Goal: Task Accomplishment & Management: Manage account settings

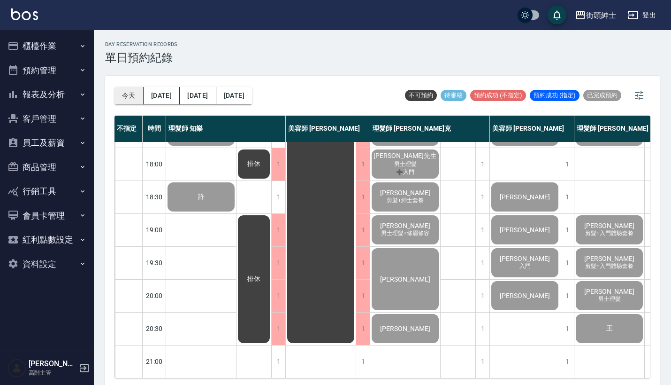
scroll to position [462, 0]
click at [125, 99] on button "今天" at bounding box center [129, 95] width 29 height 17
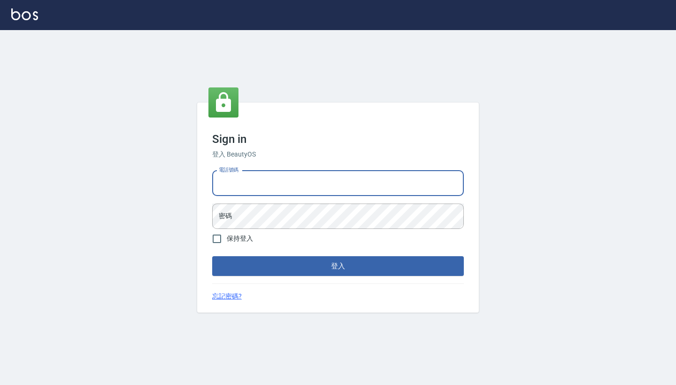
type input "0917500793"
click at [338, 266] on button "登入" at bounding box center [338, 266] width 252 height 20
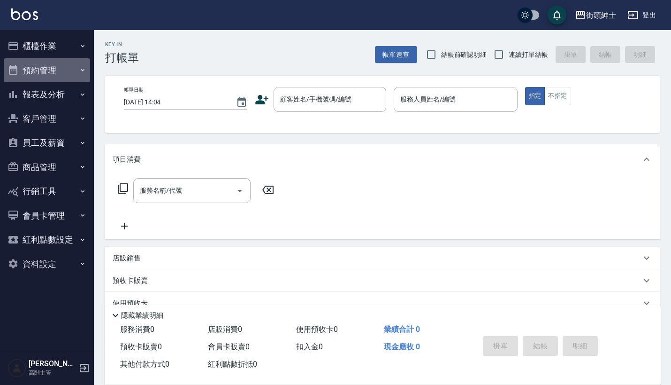
click at [68, 69] on button "預約管理" at bounding box center [47, 70] width 86 height 24
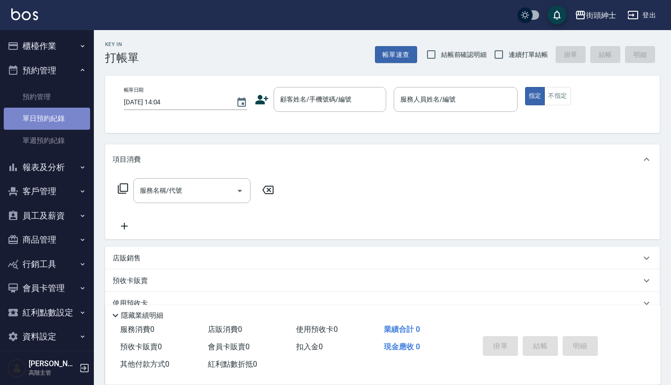
click at [58, 118] on link "單日預約紀錄" at bounding box center [47, 119] width 86 height 22
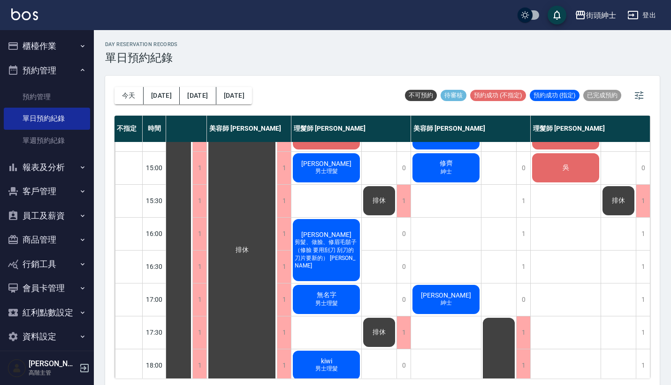
scroll to position [248, 48]
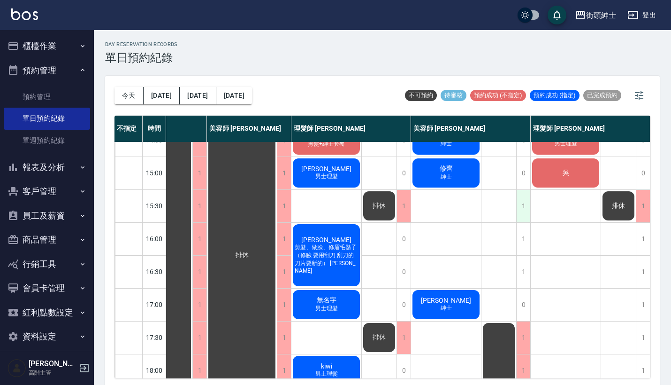
click at [522, 207] on div "1" at bounding box center [523, 206] width 14 height 32
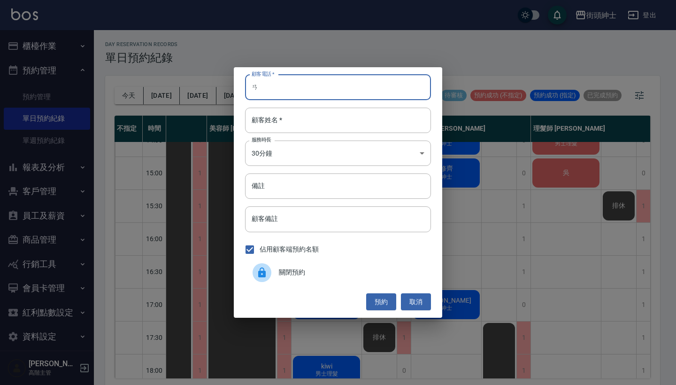
type input "ㄞ"
click at [523, 236] on div "顧客電話   * 顧客電話   * 顧客姓名   * 顧客姓名   * 服務時長 30分鐘 1 服務時長 備註 備註 顧客備註 顧客備註 佔用顧客端預約名額 …" at bounding box center [338, 192] width 676 height 385
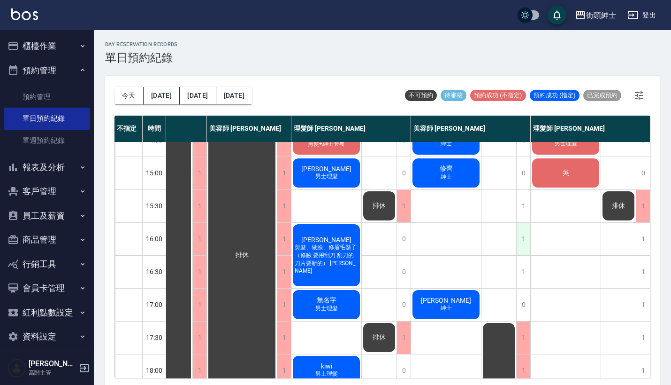
scroll to position [248, 44]
click at [521, 213] on div "1" at bounding box center [523, 206] width 14 height 32
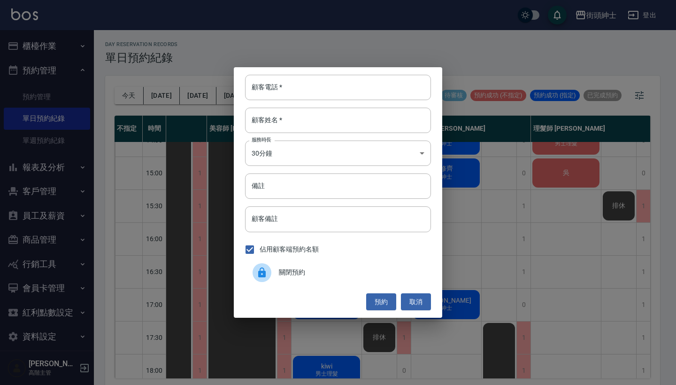
click at [571, 243] on div "顧客電話   * 顧客電話   * 顧客姓名   * 顧客姓名   * 服務時長 30分鐘 1 服務時長 備註 備註 顧客備註 顧客備註 佔用顧客端預約名額 …" at bounding box center [338, 192] width 676 height 385
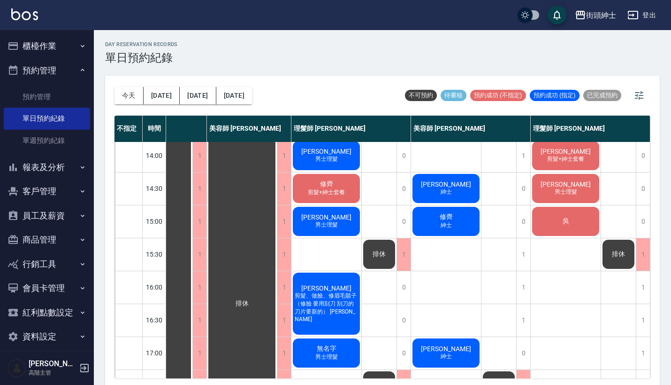
scroll to position [200, 46]
click at [465, 188] on div "陳品傑 紳士" at bounding box center [446, 188] width 70 height 32
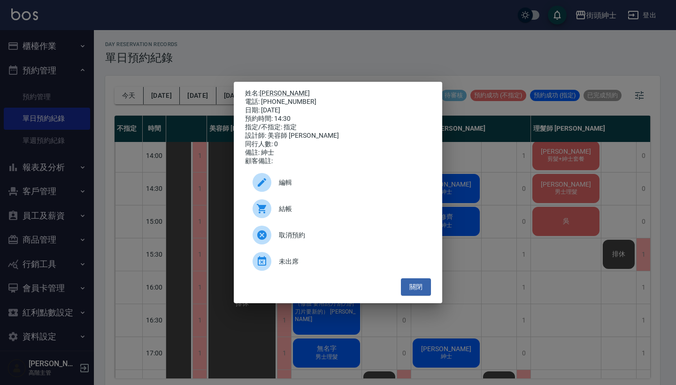
click at [528, 208] on div "姓名: 陳品傑 電話: 0938932176 日期: 2025/10/15 預約時間: 14:30 指定/不指定: 指定 設計師: 美容師 小戴 同行人數: …" at bounding box center [338, 192] width 676 height 385
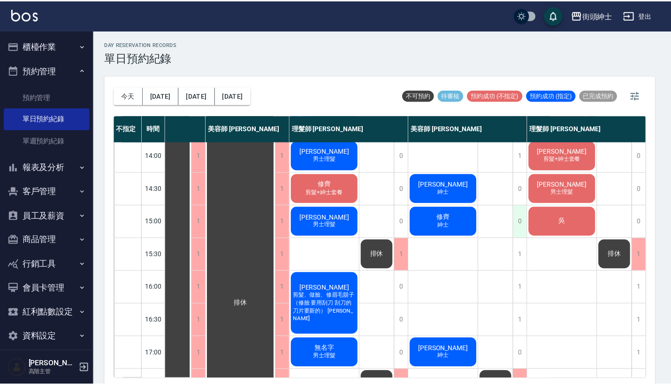
scroll to position [200, 44]
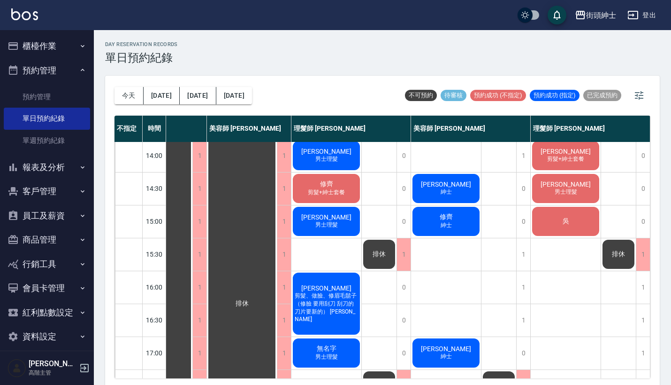
click at [571, 192] on span "男士理髮" at bounding box center [566, 192] width 26 height 8
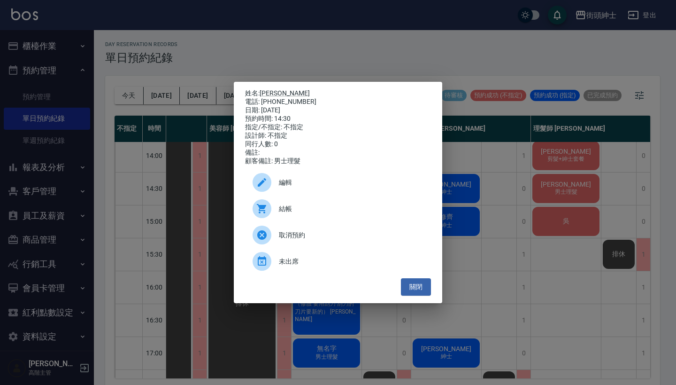
click at [539, 200] on div "姓名: Edward小柏 電話: 0922120695 日期: 2025/10/15 預約時間: 14:30 指定/不指定: 不指定 設計師: 不指定 同行人…" at bounding box center [338, 192] width 676 height 385
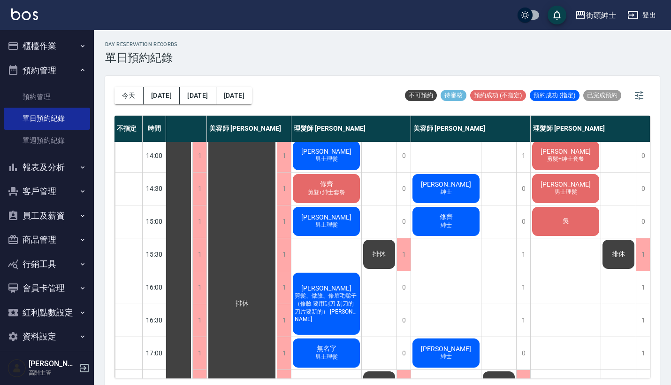
click at [570, 220] on span "吳" at bounding box center [566, 221] width 10 height 8
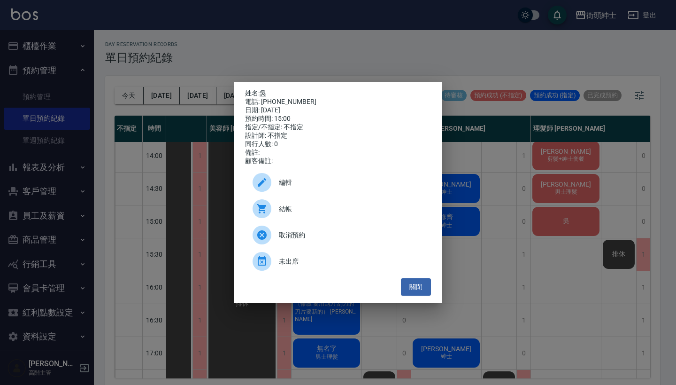
drag, startPoint x: 291, startPoint y: 99, endPoint x: 263, endPoint y: 93, distance: 27.8
click at [263, 93] on div "姓名: 吳 電話: 0953885398 日期: 2025/10/15 預約時間: 15:00 指定/不指定: 不指定 設計師: 不指定 同行人數: 0 備註…" at bounding box center [338, 127] width 186 height 76
copy div "姓名: 吳 電話: 0953885398"
click at [402, 38] on div "姓名: 吳 電話: 0953885398 日期: 2025/10/15 預約時間: 15:00 指定/不指定: 不指定 設計師: 不指定 同行人數: 0 備註…" at bounding box center [338, 192] width 676 height 385
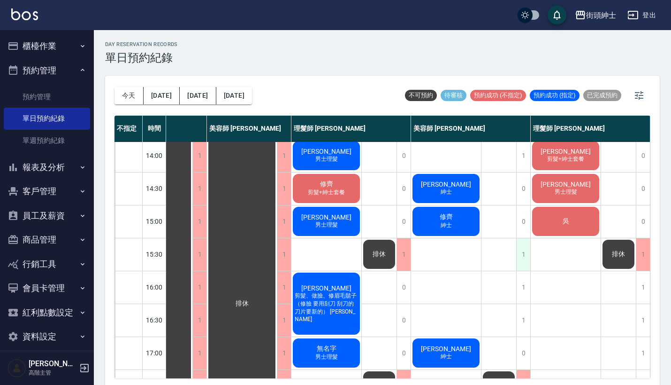
click at [528, 245] on div "1" at bounding box center [523, 254] width 14 height 32
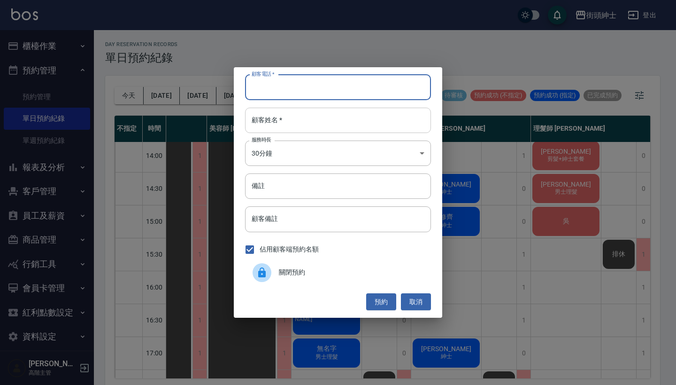
paste input "吳 電話: 0953885398"
type input "吳 電話: 0953885398"
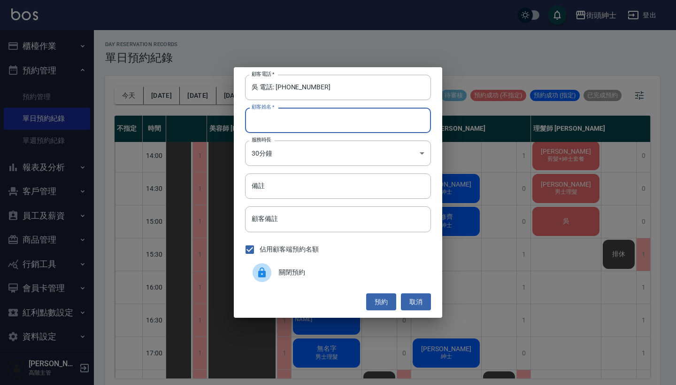
paste input "吳 電話: 0953885398"
type input "吳 電話: 0953885398"
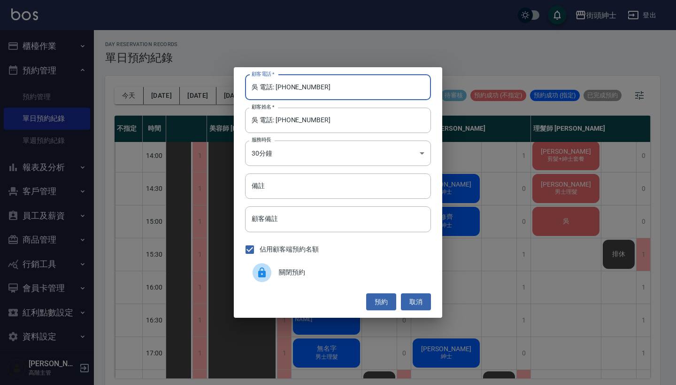
drag, startPoint x: 275, startPoint y: 88, endPoint x: 241, endPoint y: 88, distance: 34.3
click at [241, 88] on div "顧客電話   * 吳 電話: 0953885398 顧客電話   * 顧客姓名   * 吳 電話: 0953885398 顧客姓名   * 服務時長 30分鐘…" at bounding box center [338, 192] width 208 height 250
type input "0953885398"
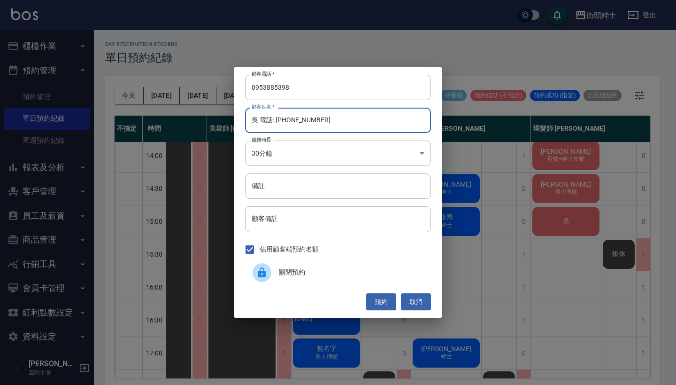
drag, startPoint x: 258, startPoint y: 120, endPoint x: 441, endPoint y: 122, distance: 183.6
click at [441, 122] on div "顧客電話   * 0953885398 顧客電話   * 顧客姓名   * 吳 電話: 0953885398 顧客姓名   * 服務時長 30分鐘 1 服務時…" at bounding box center [338, 192] width 208 height 250
type input "吳"
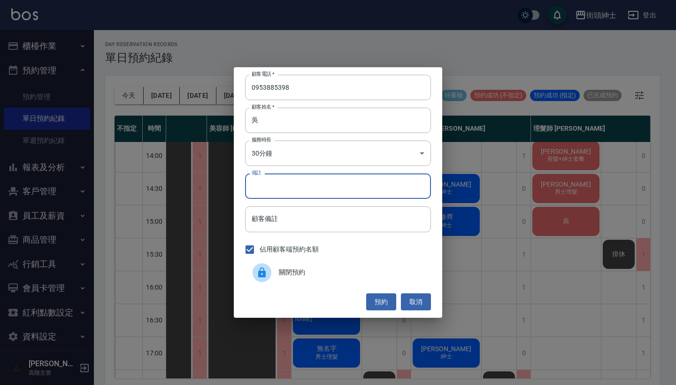
drag, startPoint x: 339, startPoint y: 189, endPoint x: 339, endPoint y: 169, distance: 19.7
click at [339, 190] on input "備註" at bounding box center [338, 185] width 186 height 25
type input "j"
type input "尊榮"
click at [387, 296] on button "預約" at bounding box center [381, 301] width 30 height 17
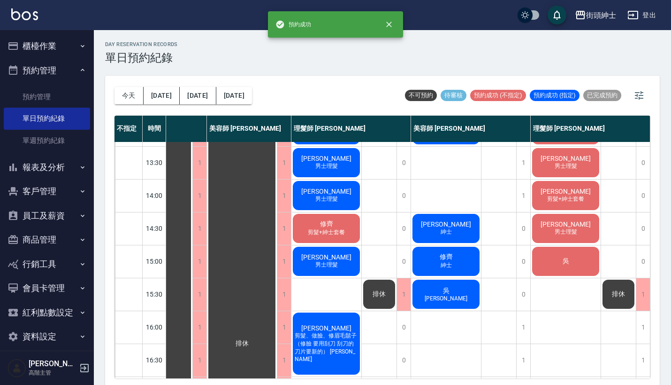
scroll to position [196, 43]
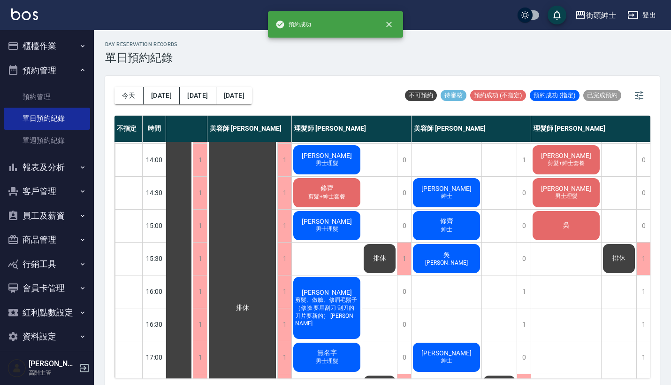
click at [430, 259] on div "吳 尊榮" at bounding box center [447, 258] width 70 height 32
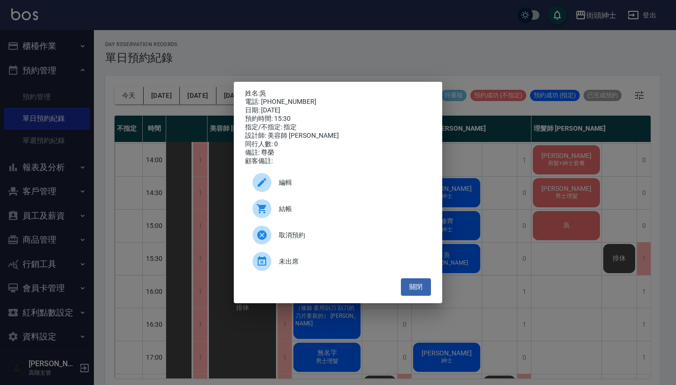
click at [351, 192] on div "編輯" at bounding box center [338, 182] width 186 height 26
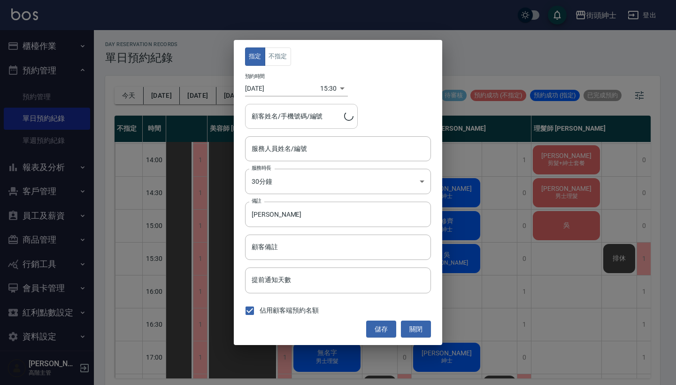
type input "吳/0953885398"
type input "美容師 [PERSON_NAME](無代號)"
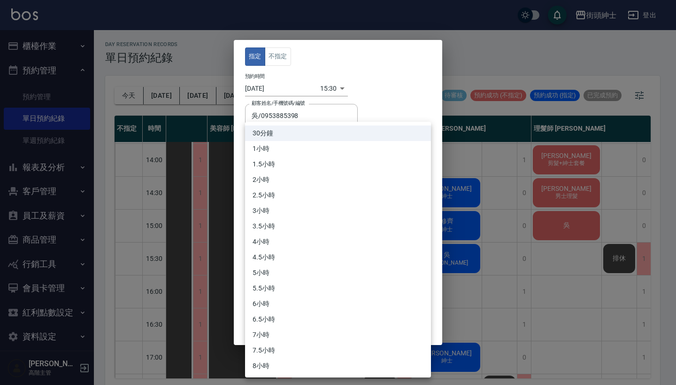
click at [288, 185] on body "街頭紳士 登出 櫃檯作業 打帳單 帳單列表 掛單列表 座位開單 營業儀表板 現金收支登錄 高階收支登錄 材料自購登錄 每日結帳 排班表 現場電腦打卡 掃碼打卡…" at bounding box center [338, 193] width 676 height 387
click at [296, 151] on li "1小時" at bounding box center [338, 148] width 186 height 15
type input "2"
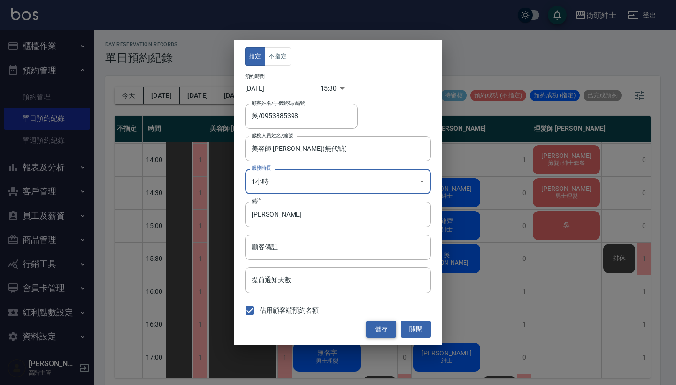
click at [376, 323] on button "儲存" at bounding box center [381, 328] width 30 height 17
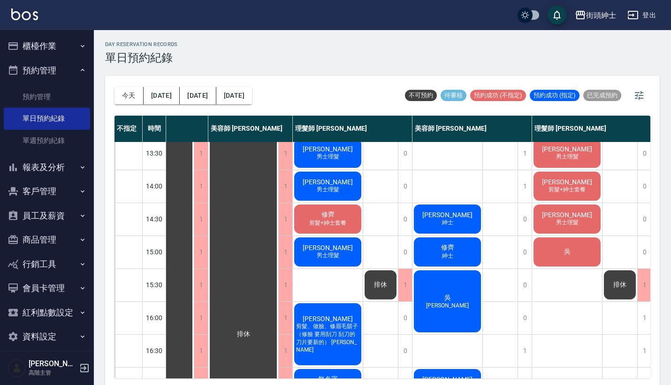
scroll to position [172, 42]
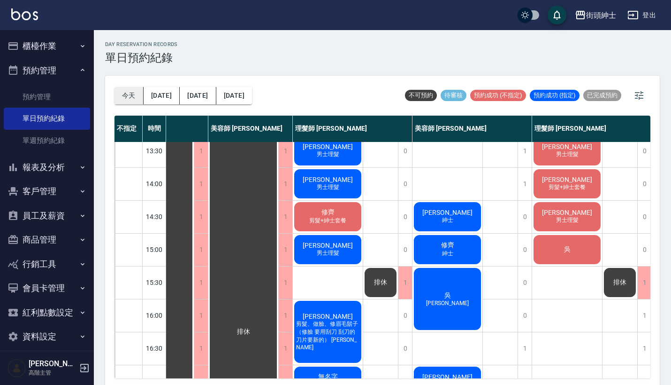
click at [122, 97] on button "今天" at bounding box center [129, 95] width 29 height 17
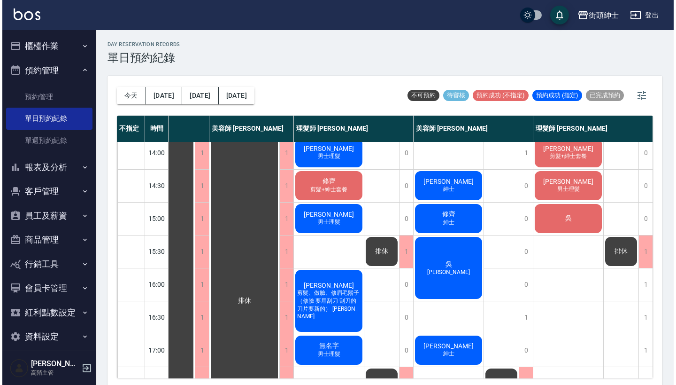
scroll to position [202, 48]
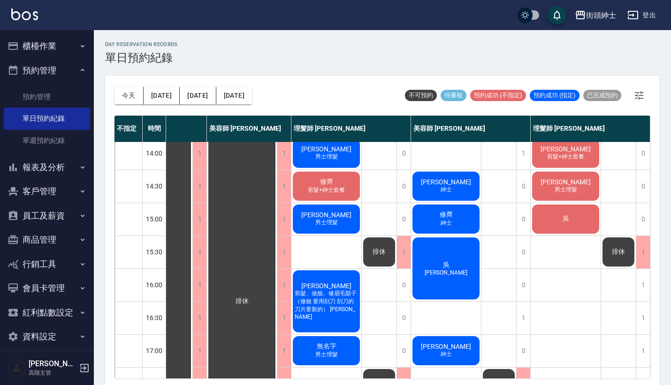
click at [563, 224] on div "吳" at bounding box center [566, 219] width 70 height 32
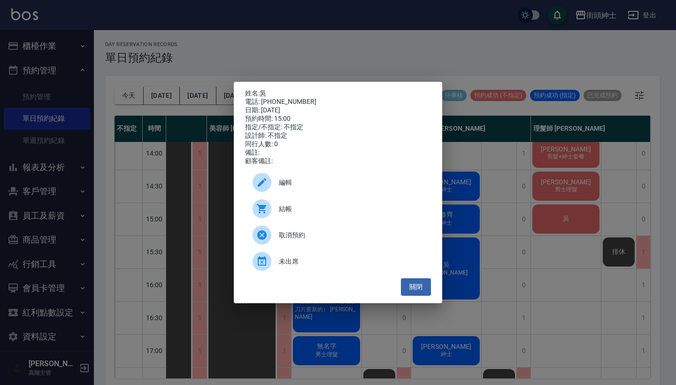
click at [347, 181] on div "編輯" at bounding box center [338, 182] width 186 height 26
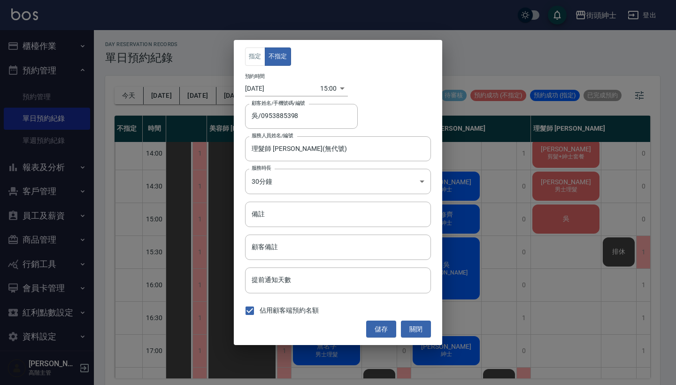
click at [328, 85] on body "街頭紳士 登出 櫃檯作業 打帳單 帳單列表 掛單列表 座位開單 營業儀表板 現金收支登錄 高階收支登錄 材料自購登錄 每日結帳 排班表 現場電腦打卡 掃碼打卡…" at bounding box center [338, 193] width 676 height 387
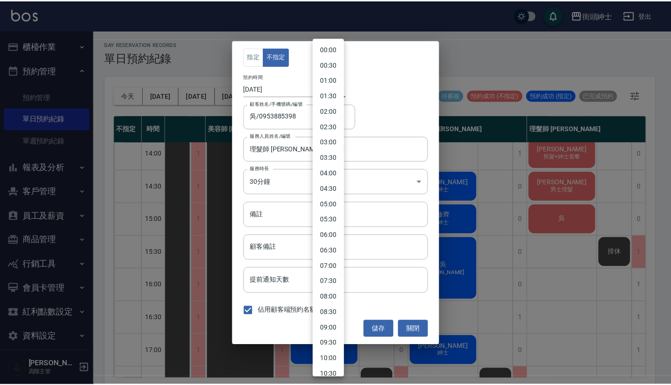
scroll to position [307, 0]
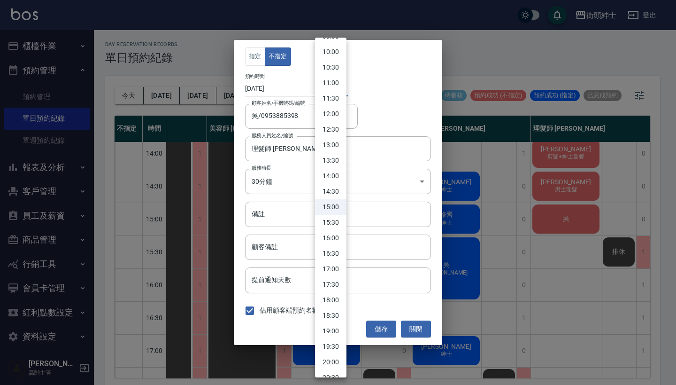
click at [328, 241] on li "16:00" at bounding box center [330, 237] width 31 height 15
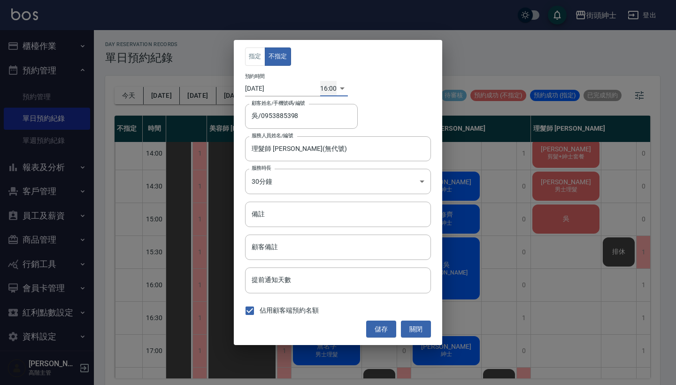
type input "1760515200000"
click at [376, 332] on button "儲存" at bounding box center [381, 328] width 30 height 17
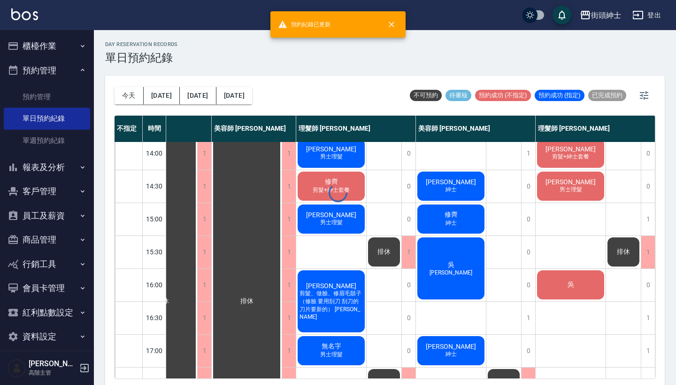
scroll to position [202, 44]
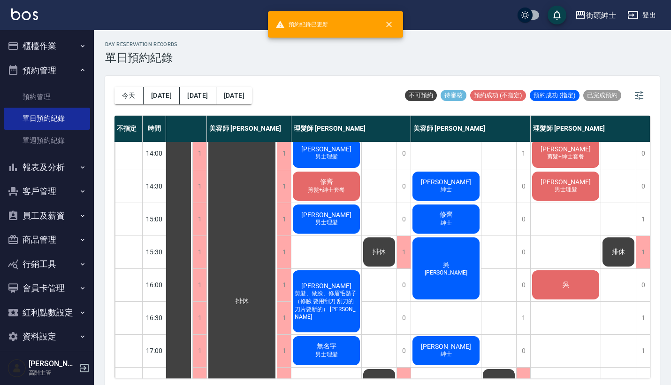
click at [567, 291] on div "吳" at bounding box center [566, 285] width 70 height 32
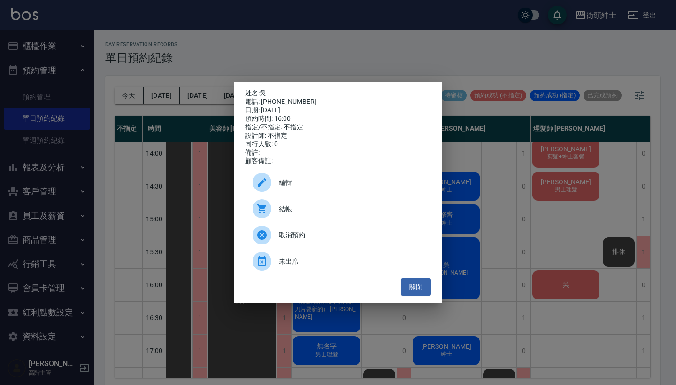
click at [315, 186] on span "編輯" at bounding box center [351, 182] width 145 height 10
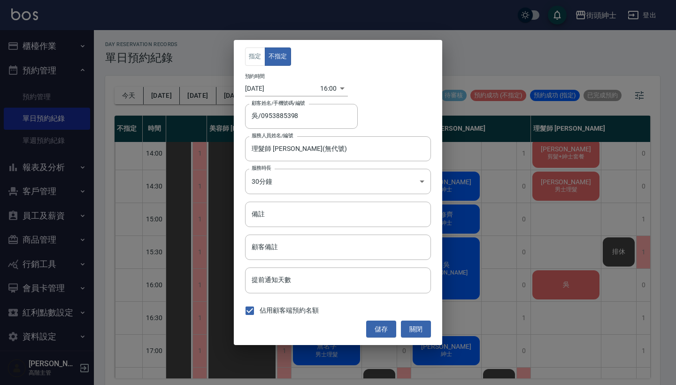
click at [327, 86] on body "街頭紳士 登出 櫃檯作業 打帳單 帳單列表 掛單列表 座位開單 營業儀表板 現金收支登錄 高階收支登錄 材料自購登錄 每日結帳 排班表 現場電腦打卡 掃碼打卡…" at bounding box center [338, 193] width 676 height 387
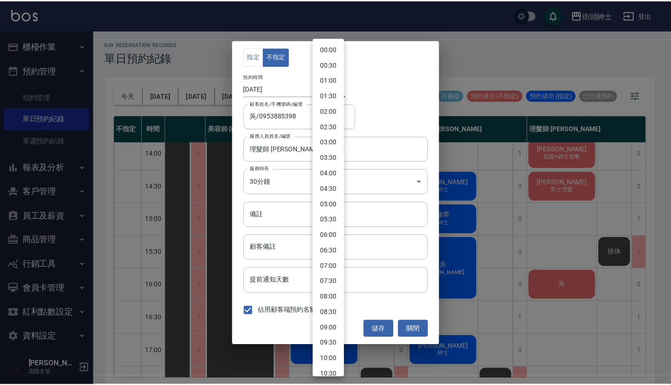
scroll to position [338, 0]
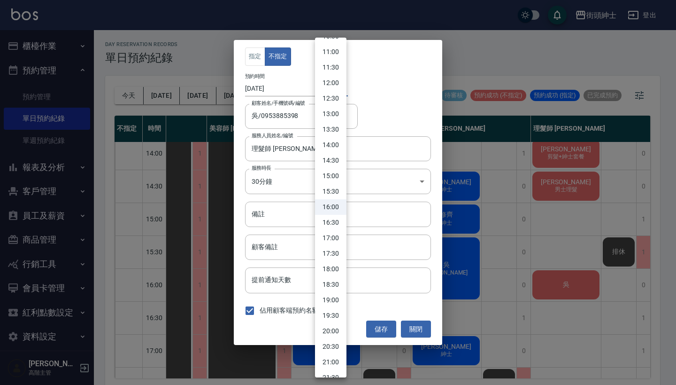
click at [335, 223] on li "16:30" at bounding box center [330, 222] width 31 height 15
type input "1760517000000"
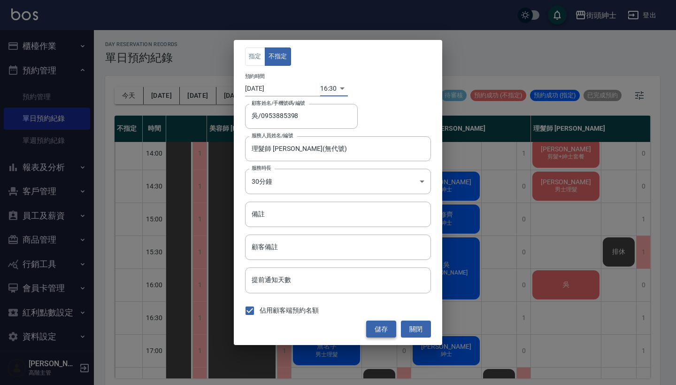
click at [381, 331] on button "儲存" at bounding box center [381, 328] width 30 height 17
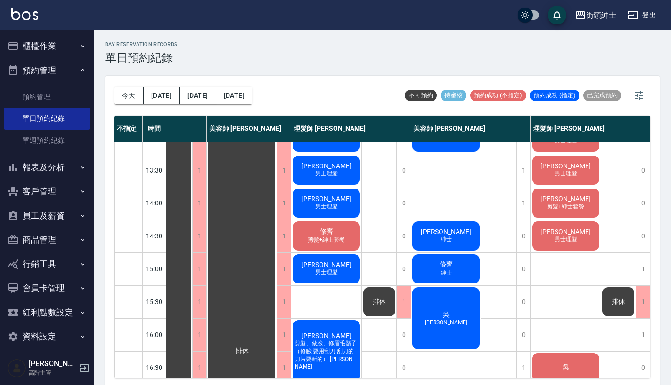
scroll to position [154, 44]
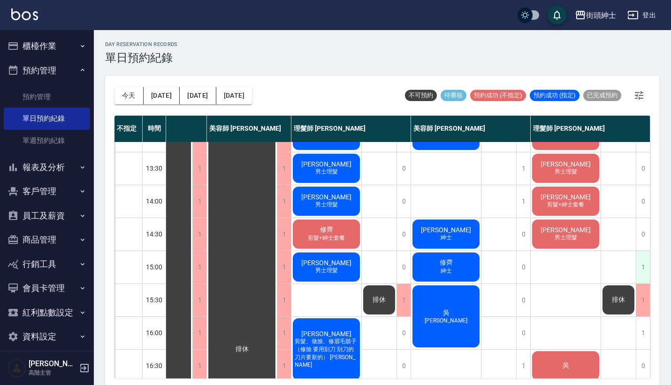
click at [643, 259] on div "1" at bounding box center [643, 267] width 14 height 32
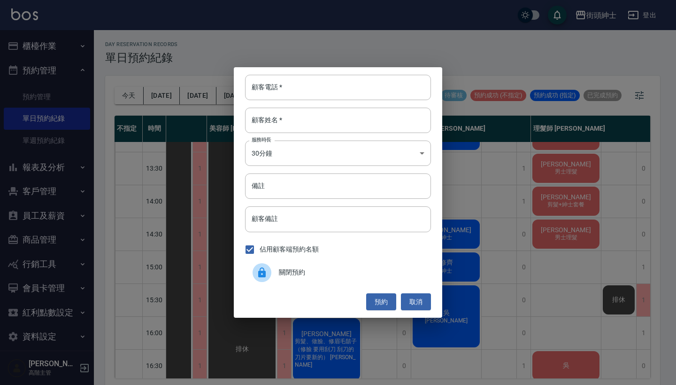
click at [310, 266] on div "關閉預約" at bounding box center [338, 272] width 186 height 26
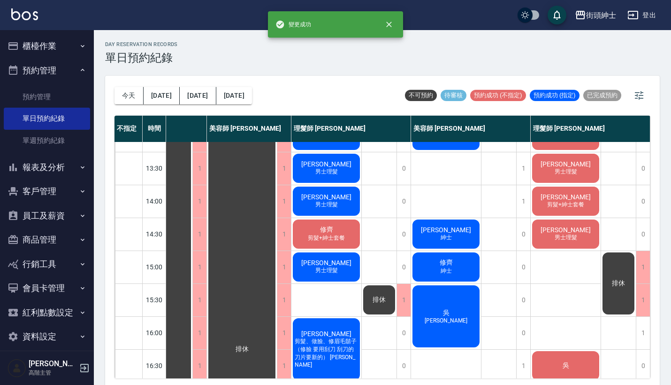
click at [614, 295] on div "排休" at bounding box center [618, 283] width 35 height 65
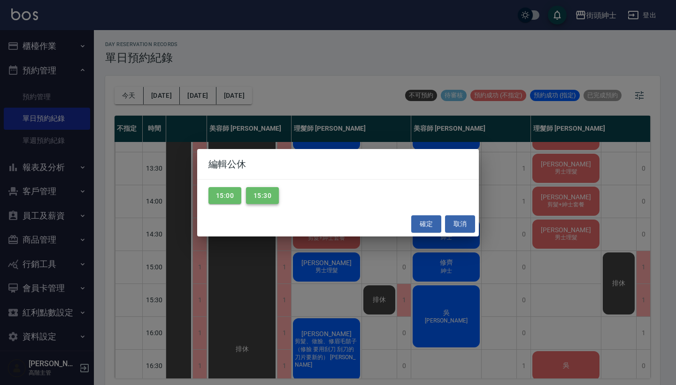
click at [267, 196] on button "15:30" at bounding box center [262, 195] width 33 height 17
click at [415, 222] on button "確定" at bounding box center [426, 223] width 30 height 17
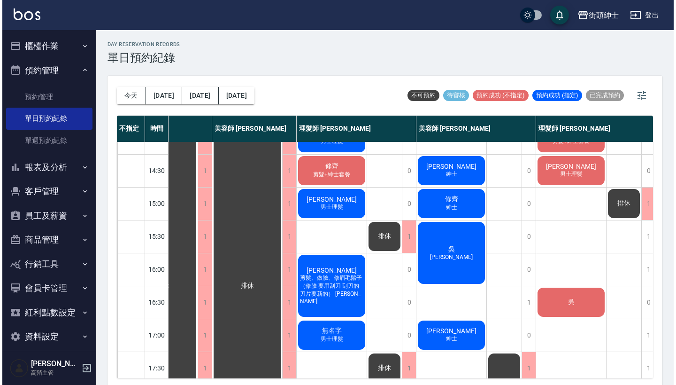
scroll to position [218, 41]
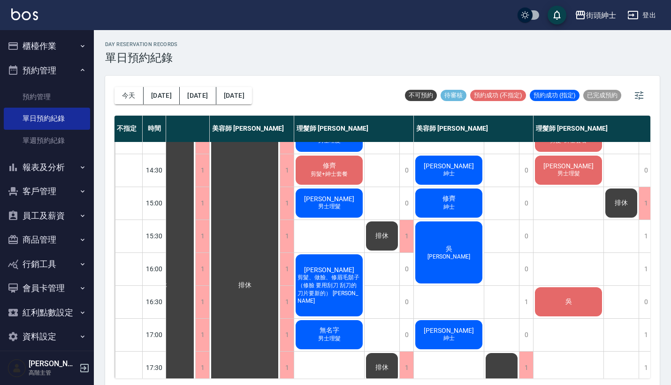
click at [428, 246] on div "吳 尊榮" at bounding box center [449, 252] width 70 height 65
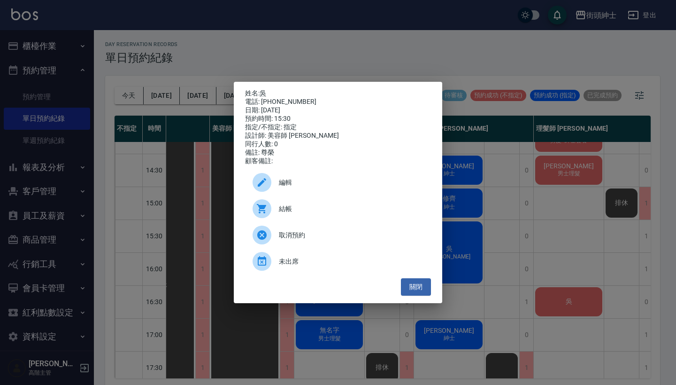
click at [344, 187] on span "編輯" at bounding box center [351, 182] width 145 height 10
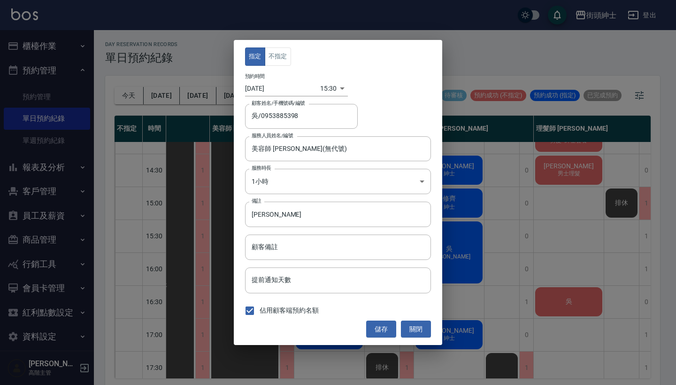
click at [322, 82] on body "街頭紳士 登出 櫃檯作業 打帳單 帳單列表 掛單列表 座位開單 營業儀表板 現金收支登錄 高階收支登錄 材料自購登錄 每日結帳 排班表 現場電腦打卡 掃碼打卡…" at bounding box center [338, 193] width 676 height 387
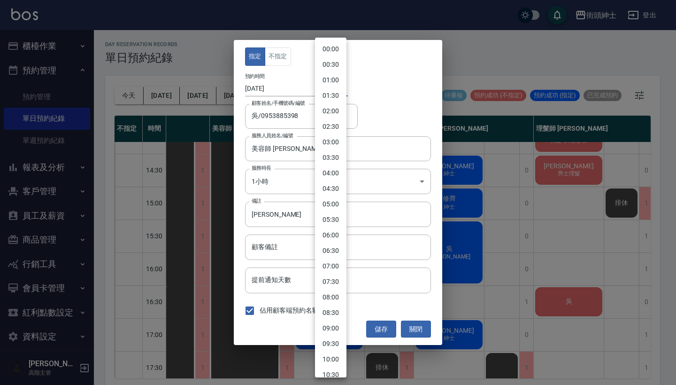
scroll to position [323, 0]
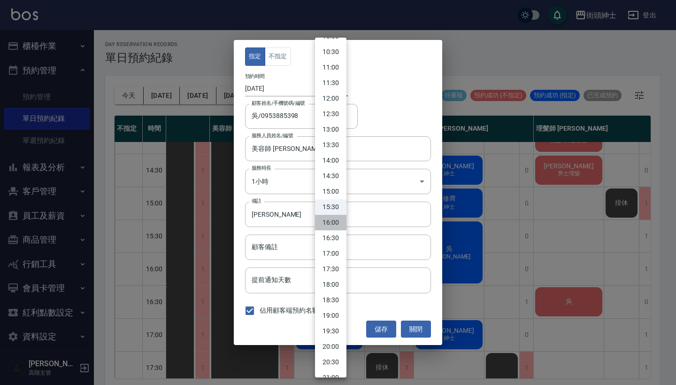
click at [335, 217] on li "16:00" at bounding box center [330, 222] width 31 height 15
type input "1760515200000"
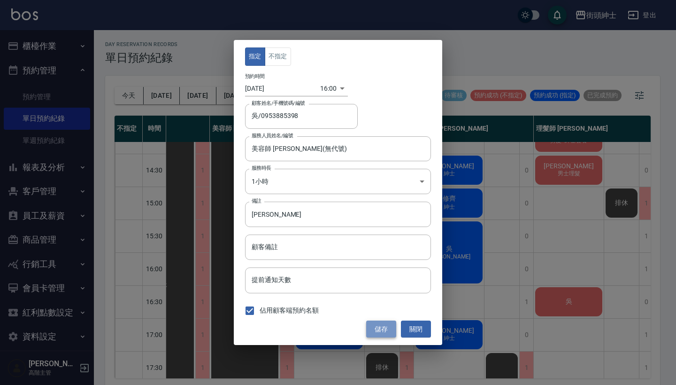
click at [380, 331] on button "儲存" at bounding box center [381, 328] width 30 height 17
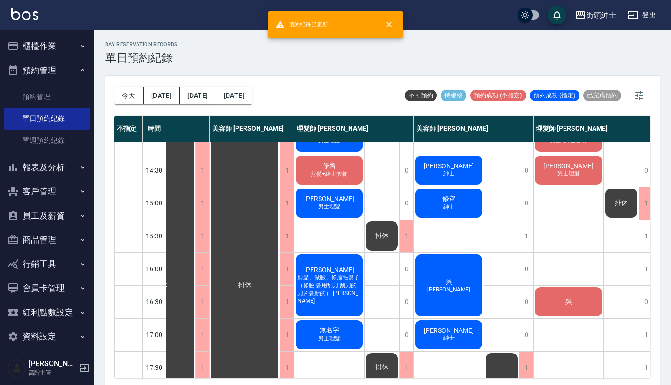
click at [568, 300] on span "吳" at bounding box center [569, 301] width 10 height 8
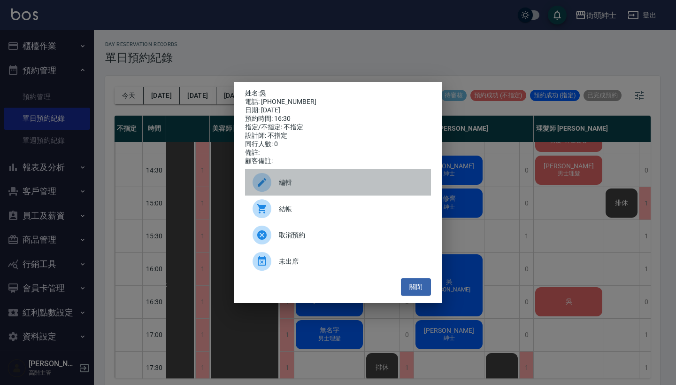
click at [357, 187] on span "編輯" at bounding box center [351, 182] width 145 height 10
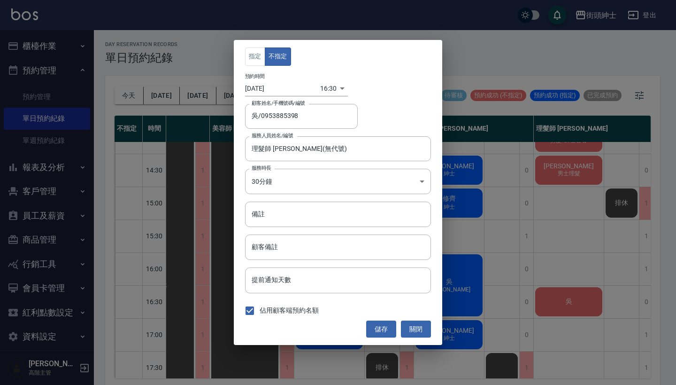
click at [323, 84] on body "街頭紳士 登出 櫃檯作業 打帳單 帳單列表 掛單列表 座位開單 營業儀表板 現金收支登錄 高階收支登錄 材料自購登錄 每日結帳 排班表 現場電腦打卡 掃碼打卡…" at bounding box center [338, 193] width 676 height 387
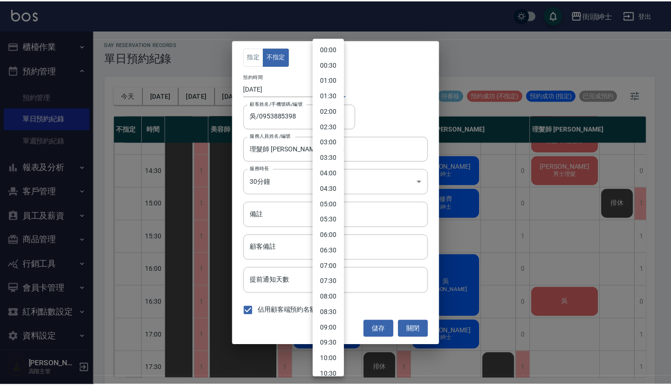
scroll to position [354, 0]
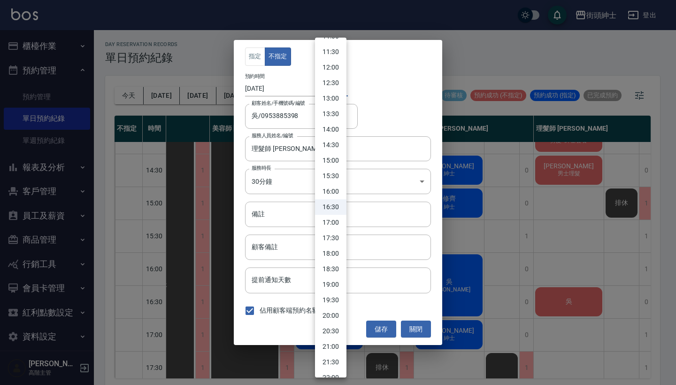
click at [334, 176] on li "15:30" at bounding box center [330, 175] width 31 height 15
type input "1760513400000"
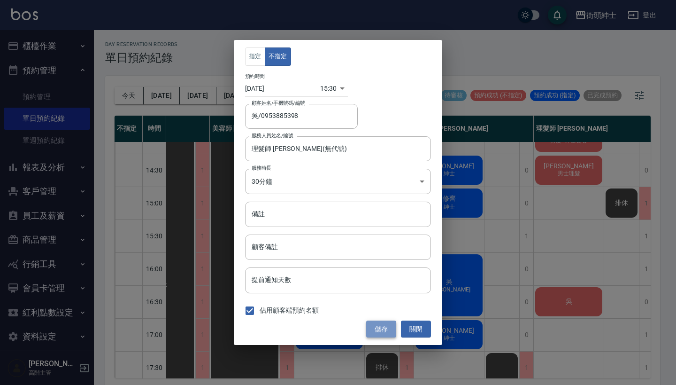
click at [381, 331] on button "儲存" at bounding box center [381, 328] width 30 height 17
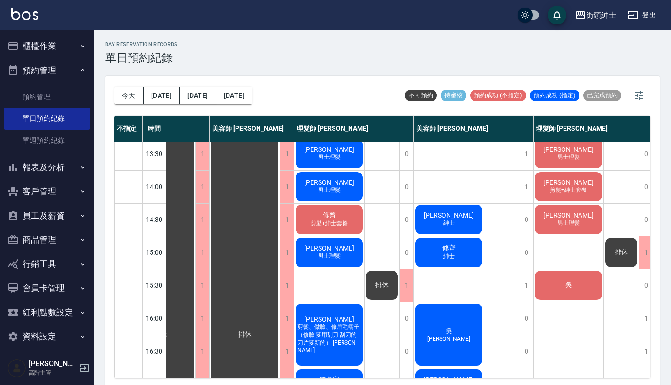
scroll to position [169, 40]
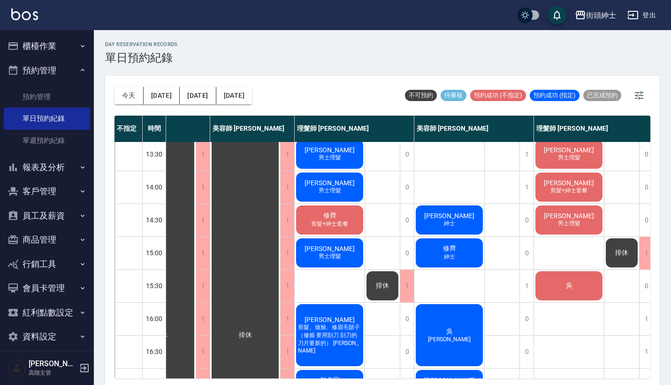
click at [456, 245] on span "修齊" at bounding box center [449, 248] width 17 height 8
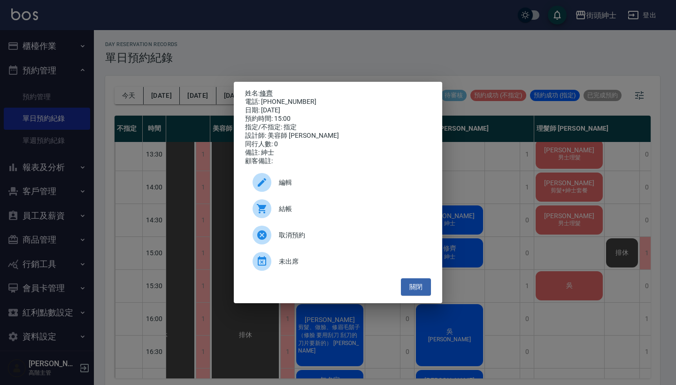
click at [271, 89] on link "修齊" at bounding box center [266, 93] width 13 height 8
click at [421, 52] on div "姓名: 修齊 電話: 0934227355 日期: 2025/10/15 預約時間: 15:00 指定/不指定: 指定 設計師: 美容師 小戴 同行人數: 0…" at bounding box center [338, 192] width 676 height 385
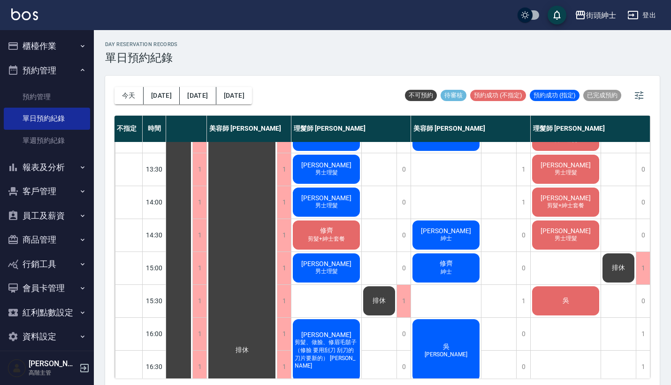
scroll to position [153, 48]
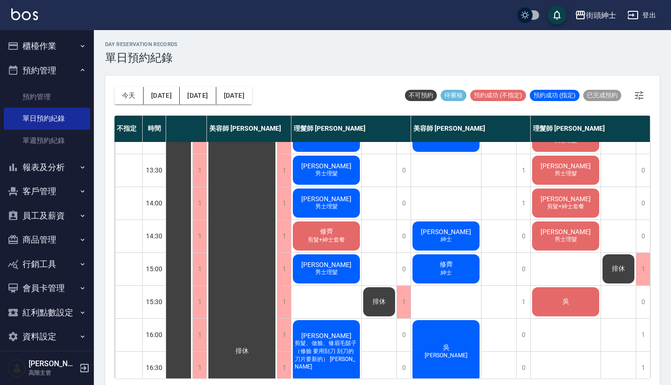
click at [340, 243] on span "剪髮+紳士套餐" at bounding box center [326, 240] width 41 height 8
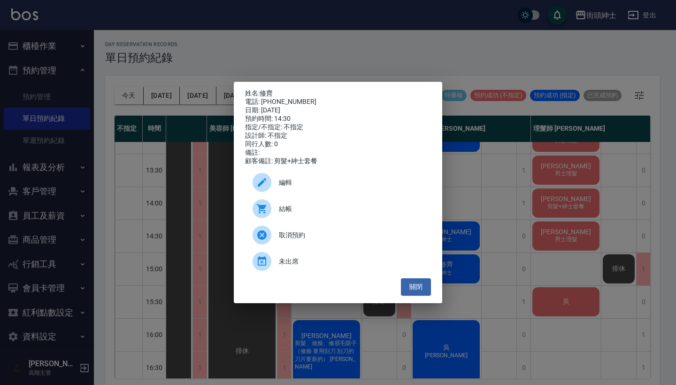
click at [383, 52] on div "姓名: 修齊 電話: 0934227355 日期: 2025/10/15 預約時間: 14:30 指定/不指定: 不指定 設計師: 不指定 同行人數: 0 備…" at bounding box center [338, 192] width 676 height 385
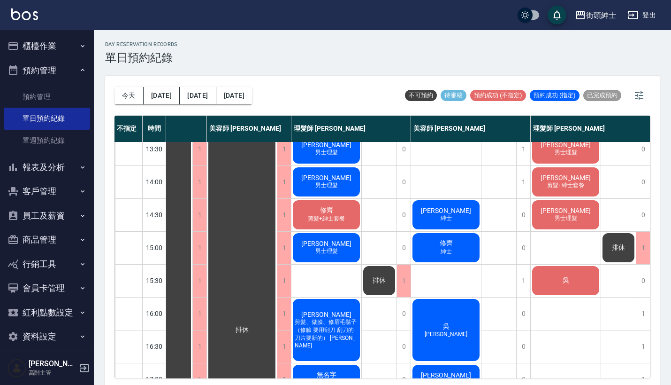
scroll to position [177, 44]
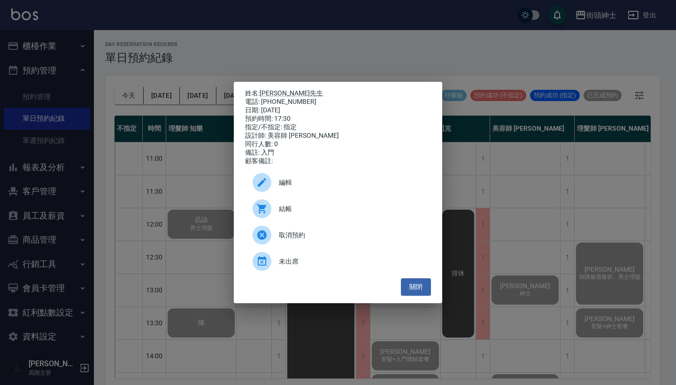
click at [171, 74] on div "姓名: 范先生 電話: 0973011996 日期: 2025/10/14 預約時間: 17:30 指定/不指定: 指定 設計師: 美容師 小戴 同行人數: …" at bounding box center [338, 192] width 676 height 385
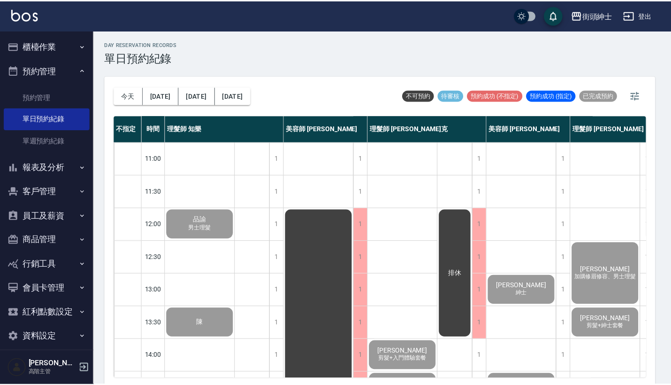
scroll to position [407, 8]
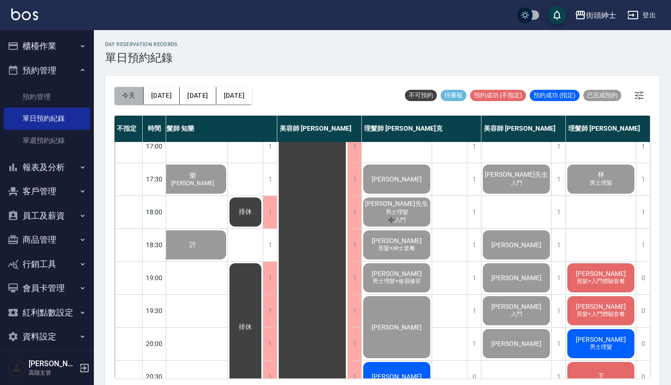
click at [128, 100] on button "今天" at bounding box center [129, 95] width 29 height 17
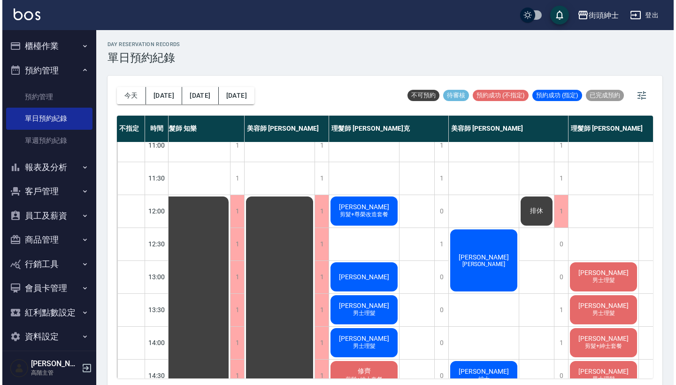
scroll to position [85, 8]
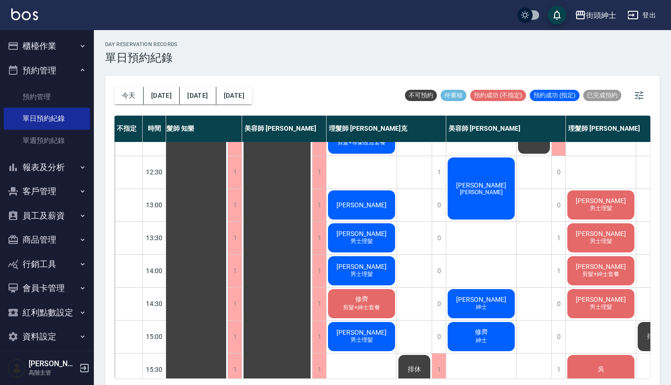
click at [465, 179] on div "Max 尊榮" at bounding box center [482, 188] width 70 height 65
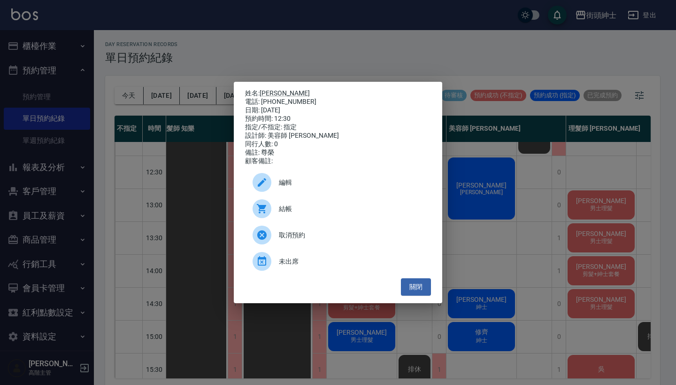
click at [304, 212] on span "結帳" at bounding box center [351, 209] width 145 height 10
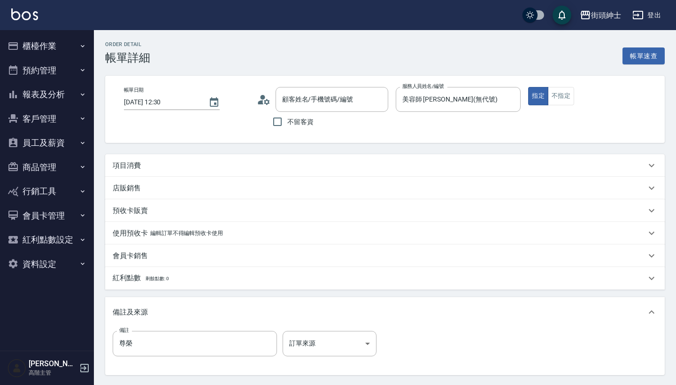
click at [286, 162] on div "項目消費" at bounding box center [379, 166] width 533 height 10
type input "[PERSON_NAME]/0939158270/null"
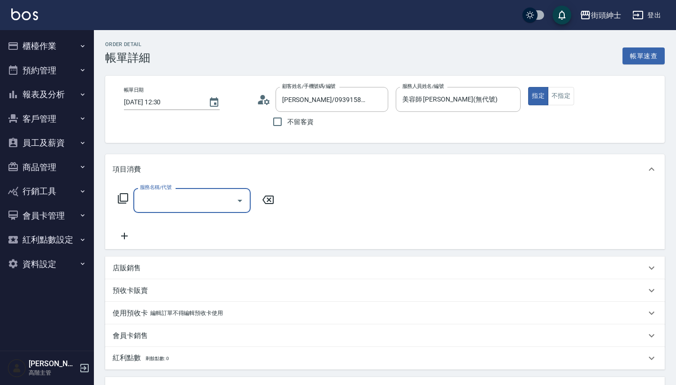
click at [200, 193] on input "服務名稱/代號" at bounding box center [185, 200] width 95 height 16
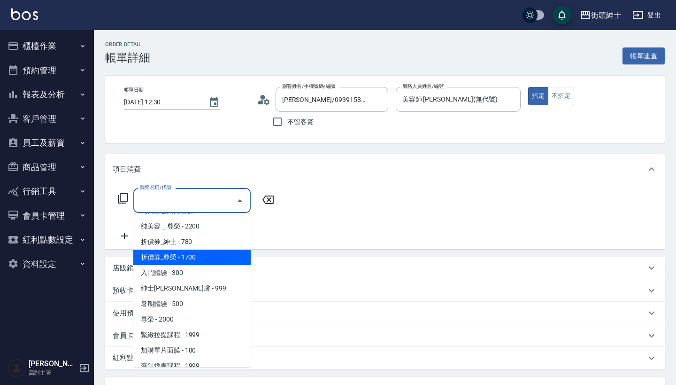
scroll to position [49, 0]
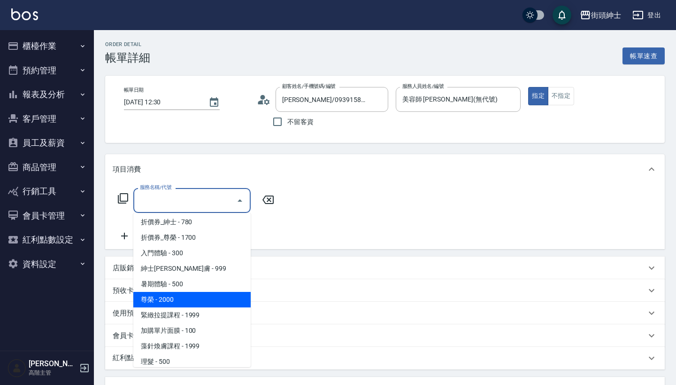
click at [202, 299] on span "尊榮 - 2000" at bounding box center [191, 299] width 117 height 15
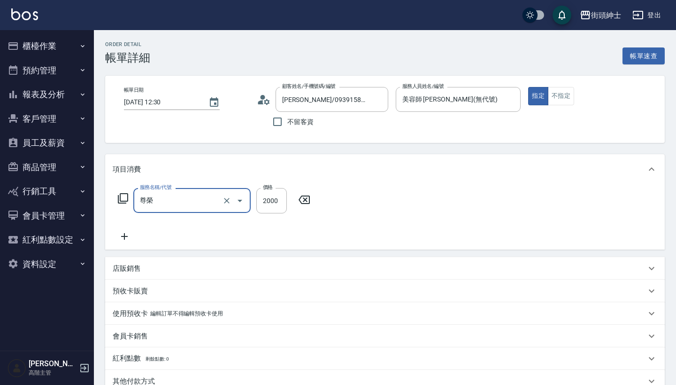
type input "尊榮"
click at [166, 262] on div "店販銷售" at bounding box center [385, 268] width 560 height 23
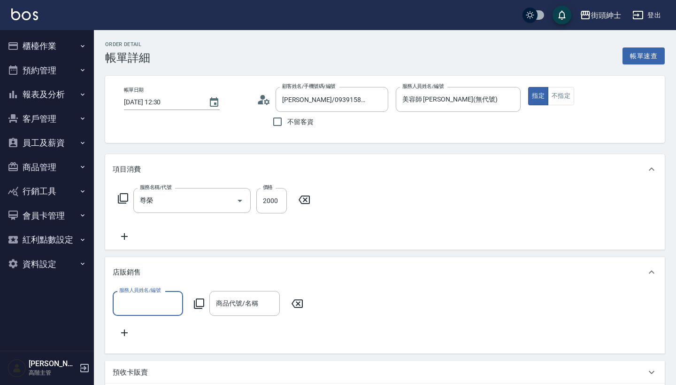
scroll to position [0, 0]
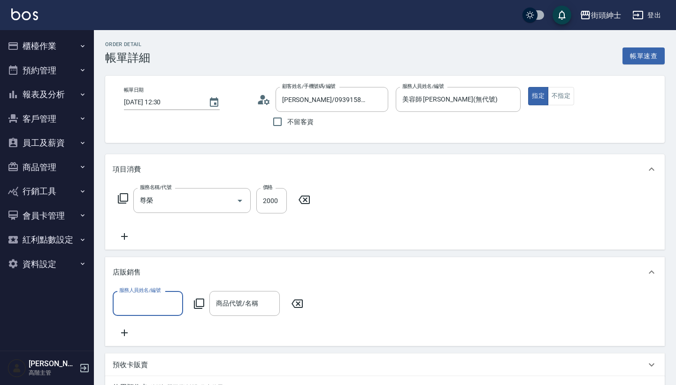
click at [152, 300] on input "服務人員姓名/編號" at bounding box center [148, 303] width 62 height 16
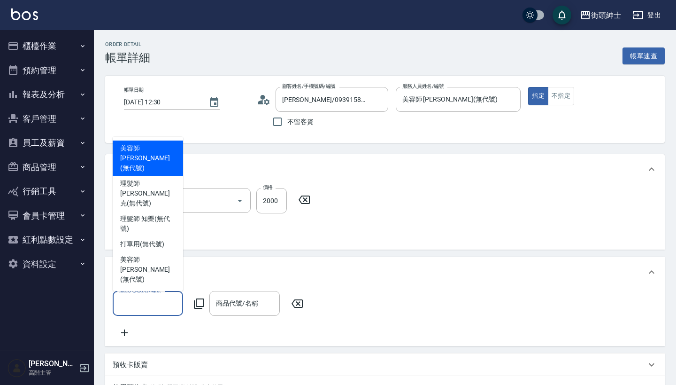
click at [157, 155] on span "美容師 小戴 (無代號)" at bounding box center [147, 158] width 55 height 30
type input "美容師 [PERSON_NAME](無代號)"
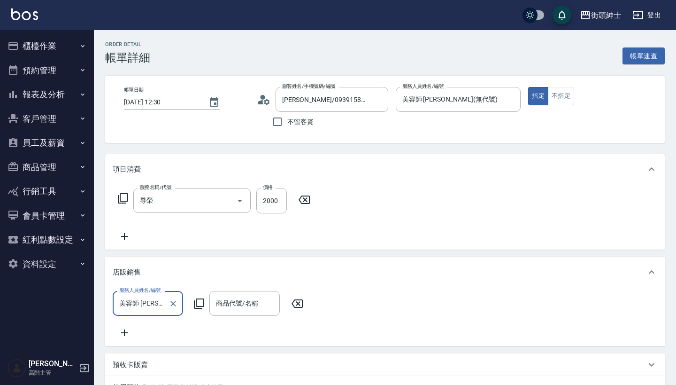
click at [256, 303] on input "商品代號/名稱" at bounding box center [245, 303] width 62 height 16
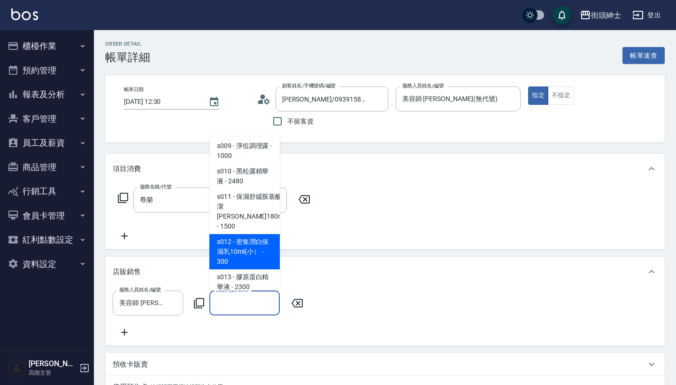
scroll to position [491, 0]
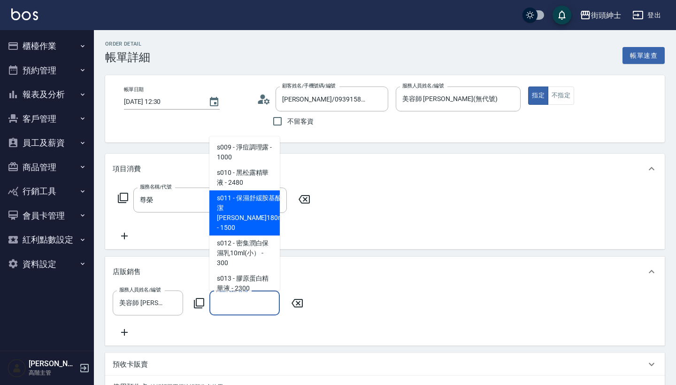
click at [244, 219] on span "s011 - 保濕舒緩胺基酸潔顏露180ml - 1500" at bounding box center [244, 212] width 70 height 45
type input "保濕舒緩胺基酸潔顏露180ml"
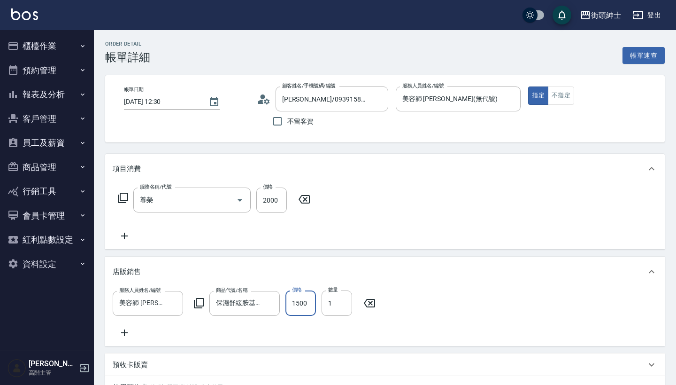
click at [299, 302] on input "1500" at bounding box center [300, 302] width 31 height 25
type input "1200"
click at [454, 332] on div "服務人員姓名/編號 美容師 小戴(無代號) 服務人員姓名/編號 商品代號/名稱 保濕舒緩胺基酸潔顏露180ml 商品代號/名稱 價格 1200 價格 數量 1…" at bounding box center [385, 314] width 545 height 48
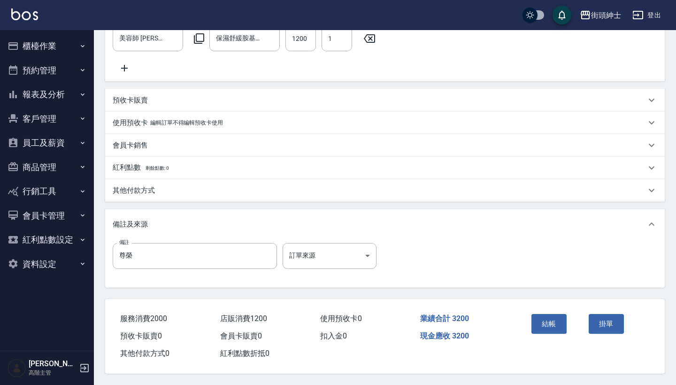
scroll to position [276, 0]
click at [552, 319] on button "結帳" at bounding box center [548, 324] width 35 height 20
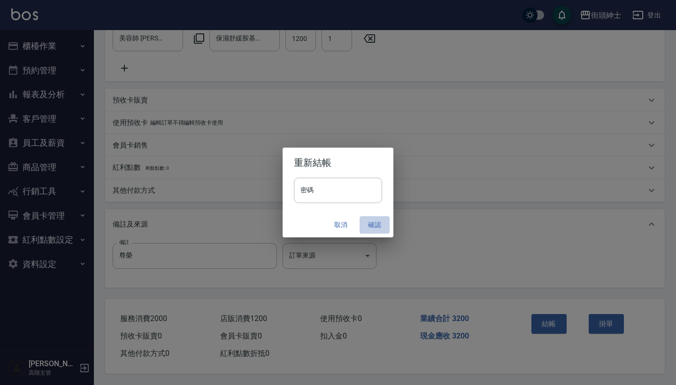
click at [374, 218] on button "確認" at bounding box center [375, 224] width 30 height 17
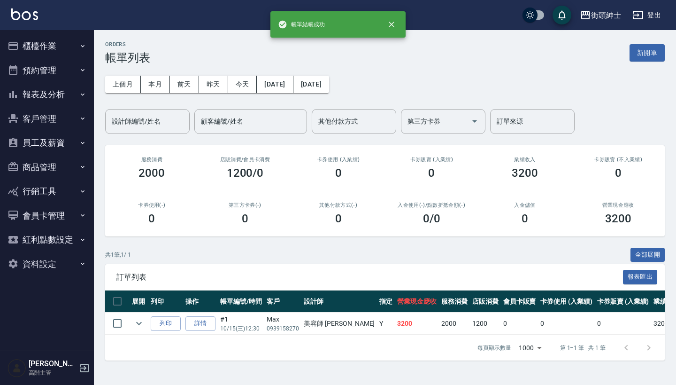
click at [76, 66] on button "預約管理" at bounding box center [47, 70] width 86 height 24
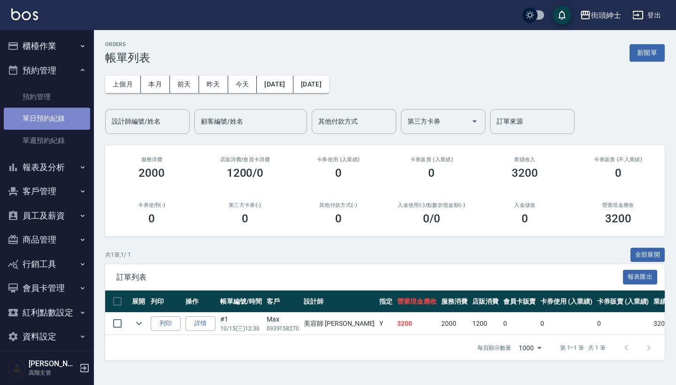
click at [68, 115] on link "單日預約紀錄" at bounding box center [47, 119] width 86 height 22
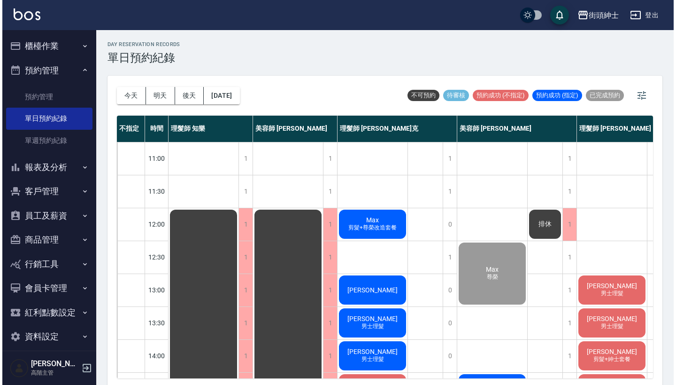
scroll to position [20, 0]
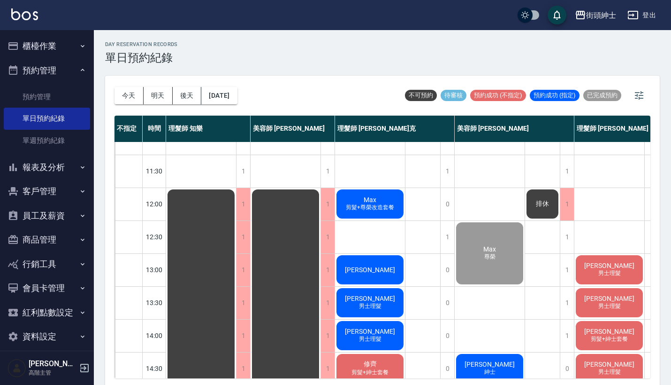
click at [373, 207] on span "剪髮+尊榮改造套餐" at bounding box center [370, 207] width 52 height 8
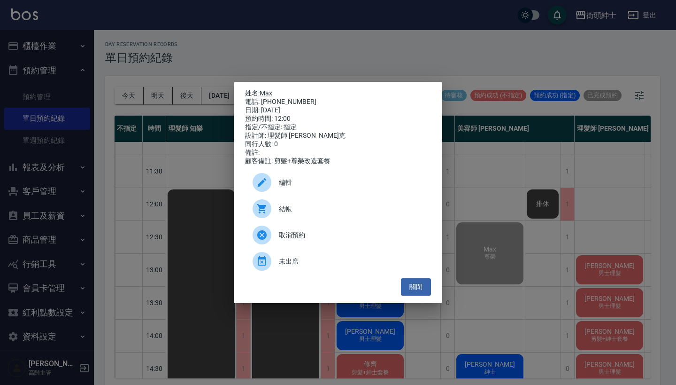
click at [334, 214] on span "結帳" at bounding box center [351, 209] width 145 height 10
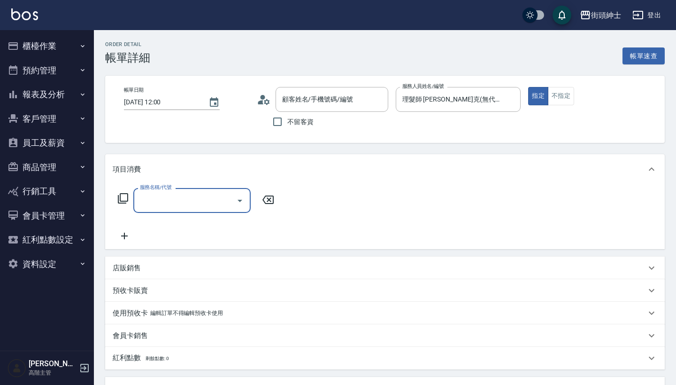
type input "[PERSON_NAME]/0939158270/null"
click at [208, 215] on div "服務名稱/代號 服務名稱/代號" at bounding box center [196, 215] width 167 height 54
click at [208, 211] on div "服務名稱/代號" at bounding box center [191, 200] width 117 height 25
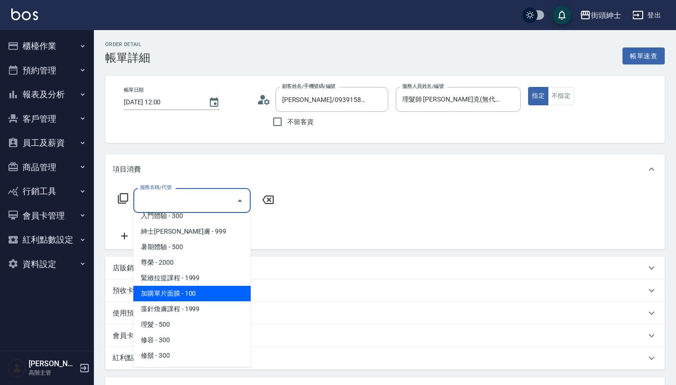
scroll to position [86, 0]
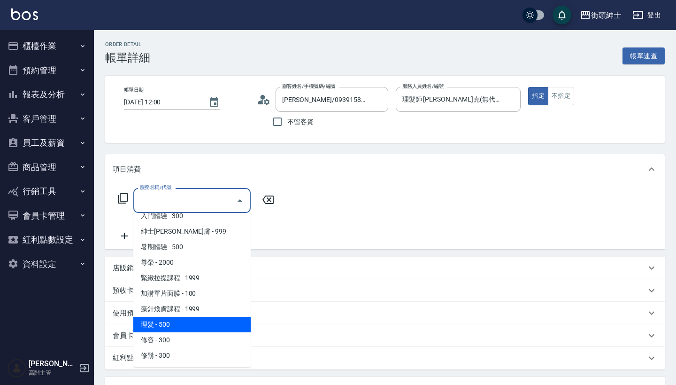
click at [194, 322] on span "理髮 - 500" at bounding box center [191, 323] width 117 height 15
type input "理髮(A02)"
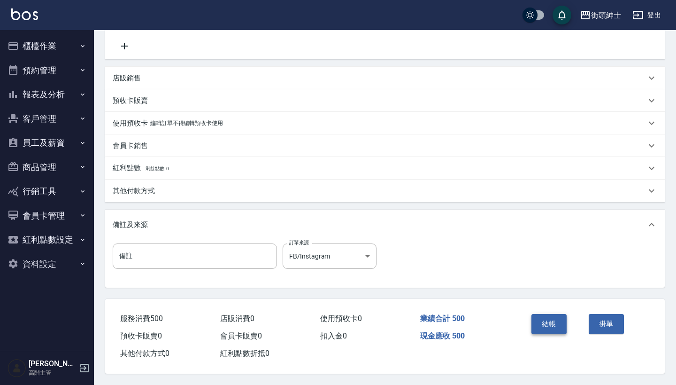
scroll to position [194, 0]
click at [535, 326] on button "結帳" at bounding box center [548, 324] width 35 height 20
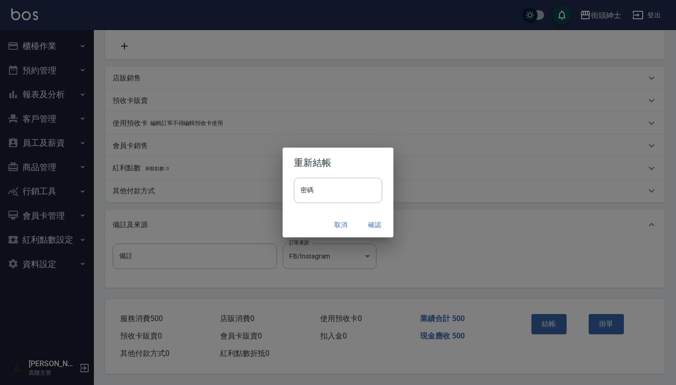
click at [368, 226] on button "確認" at bounding box center [375, 224] width 30 height 17
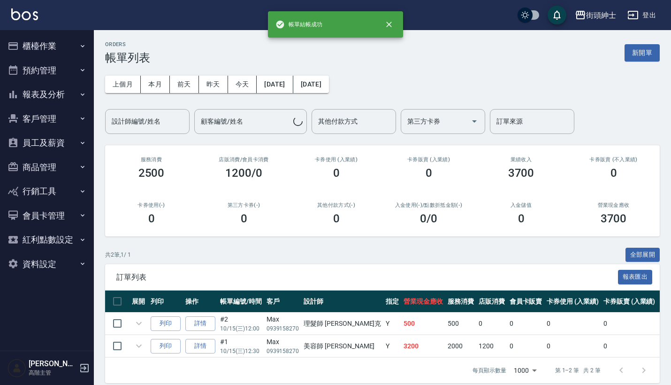
click at [82, 66] on icon "button" at bounding box center [83, 70] width 8 height 8
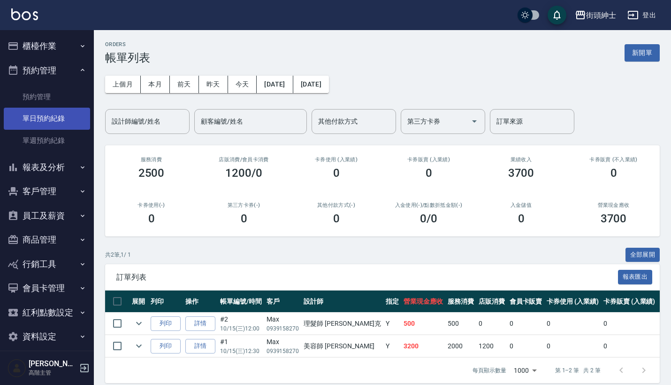
click at [65, 121] on link "單日預約紀錄" at bounding box center [47, 119] width 86 height 22
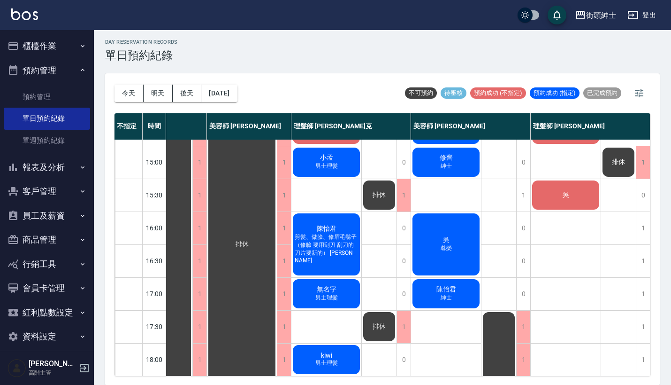
scroll to position [266, 48]
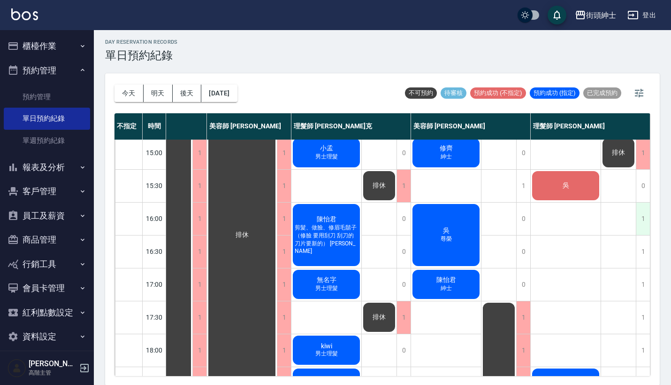
click at [636, 230] on div "1" at bounding box center [643, 218] width 14 height 32
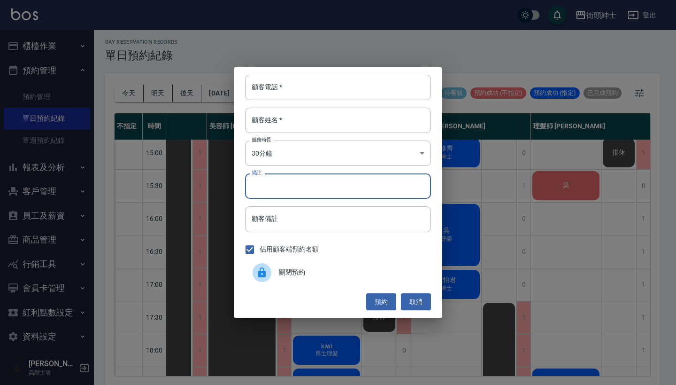
click at [367, 179] on input "備註" at bounding box center [338, 185] width 186 height 25
type input "down"
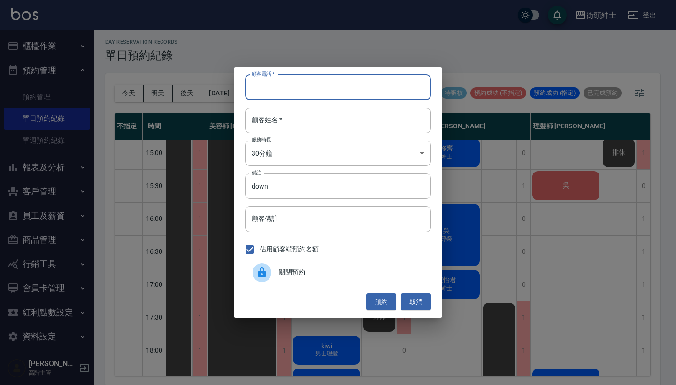
drag, startPoint x: 367, startPoint y: 179, endPoint x: 330, endPoint y: 82, distance: 103.4
drag, startPoint x: 282, startPoint y: 86, endPoint x: 221, endPoint y: 86, distance: 61.5
click at [221, 86] on div "顧客電話   * 0123 顧客電話   * 顧客姓名   * 顧客姓名   * 服務時長 30分鐘 1 服務時長 備註 down 備註 顧客備註 顧客備註 …" at bounding box center [338, 192] width 676 height 385
type input "0123"
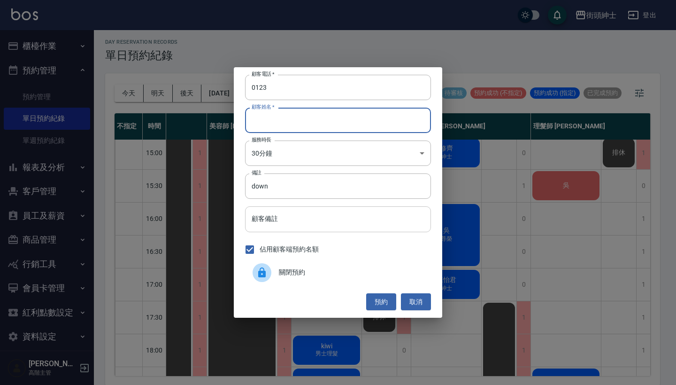
type input "v"
paste input "0123"
type input "0123"
click at [385, 296] on button "預約" at bounding box center [381, 301] width 30 height 17
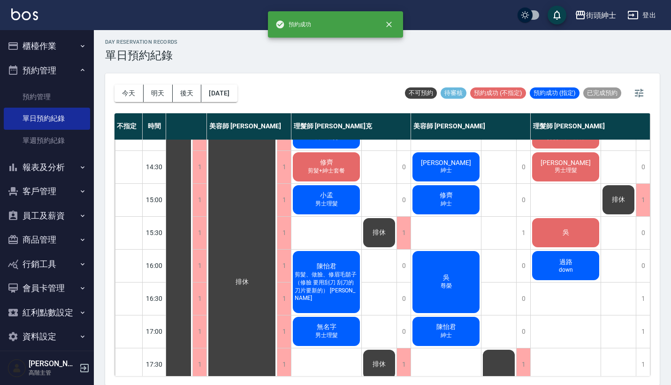
scroll to position [219, 48]
click at [569, 268] on span "down" at bounding box center [566, 269] width 18 height 7
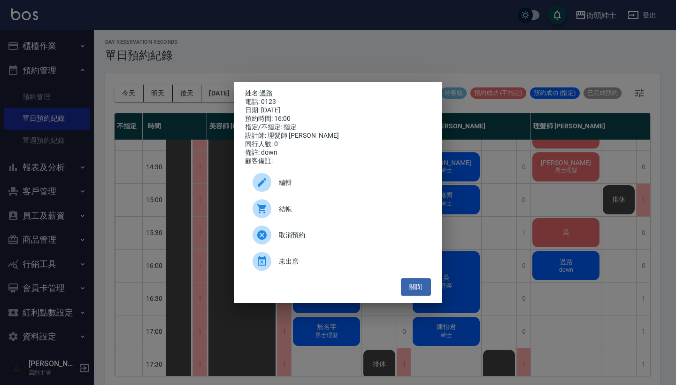
click at [547, 254] on div "姓名: 過路 電話: 0123 日期: 2025/10/15 預約時間: 16:00 指定/不指定: 指定 設計師: 理髮師 eric 同行人數: 0 備註:…" at bounding box center [338, 192] width 676 height 385
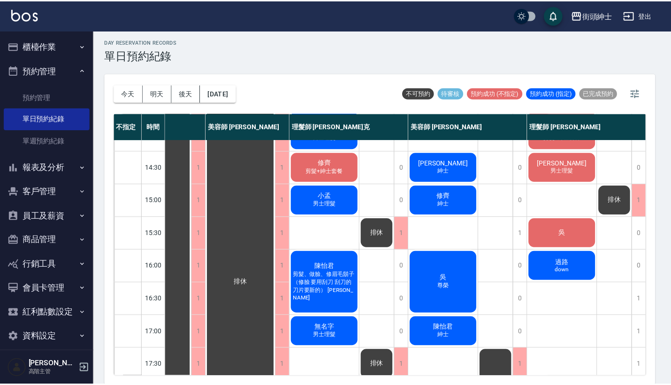
scroll to position [219, 44]
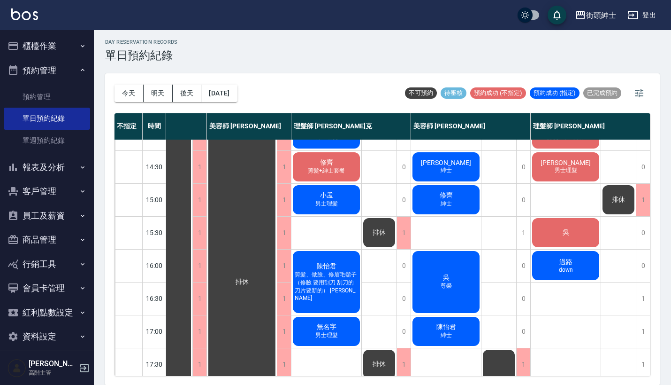
click at [567, 263] on span "過路" at bounding box center [566, 262] width 17 height 8
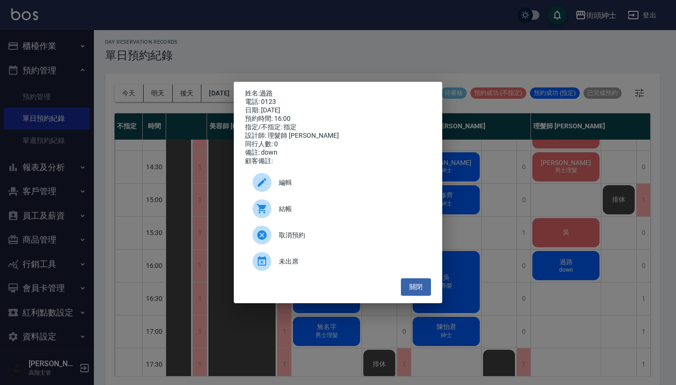
click at [317, 185] on span "編輯" at bounding box center [351, 182] width 145 height 10
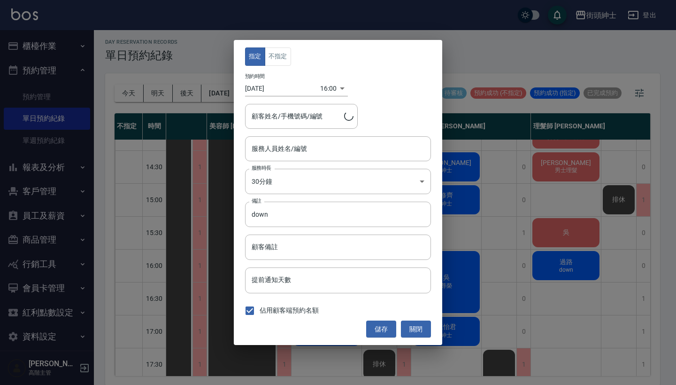
type input "理髮師 eric(無代號)"
type input "過路/0123"
click at [293, 223] on input "down" at bounding box center [338, 213] width 186 height 25
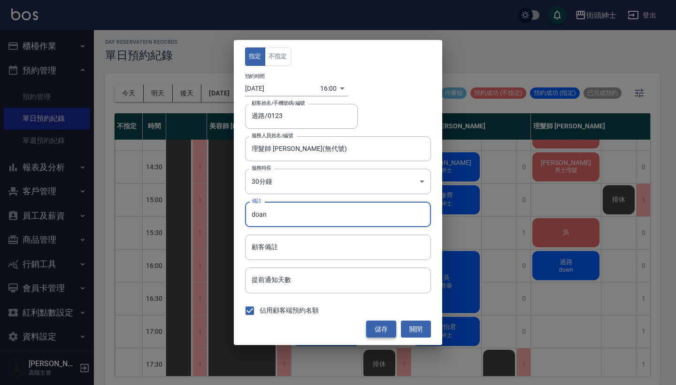
type input "doan"
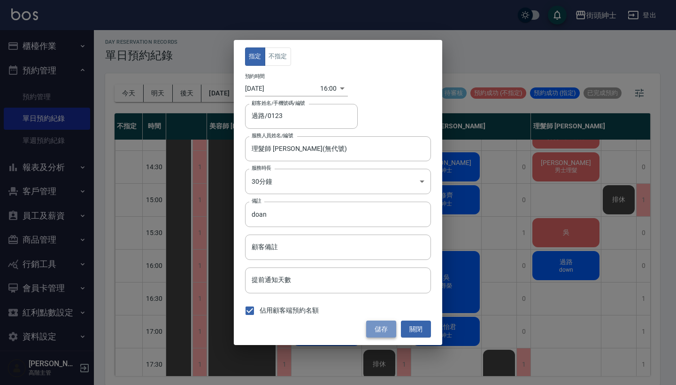
click at [389, 328] on button "儲存" at bounding box center [381, 328] width 30 height 17
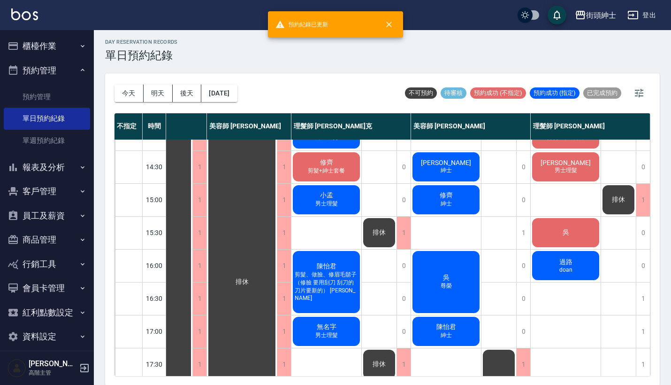
click at [562, 268] on span "doan" at bounding box center [566, 269] width 17 height 7
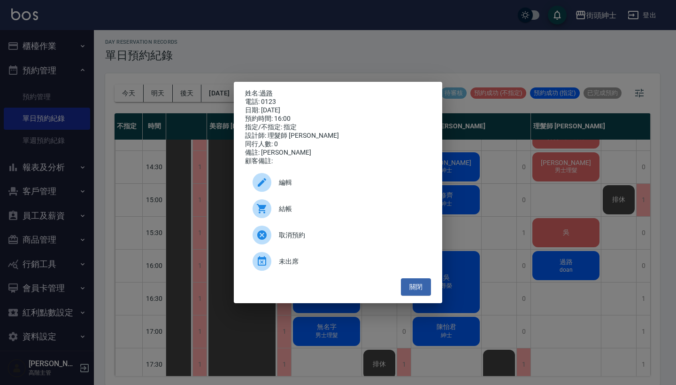
click at [293, 180] on div "編輯" at bounding box center [338, 182] width 186 height 26
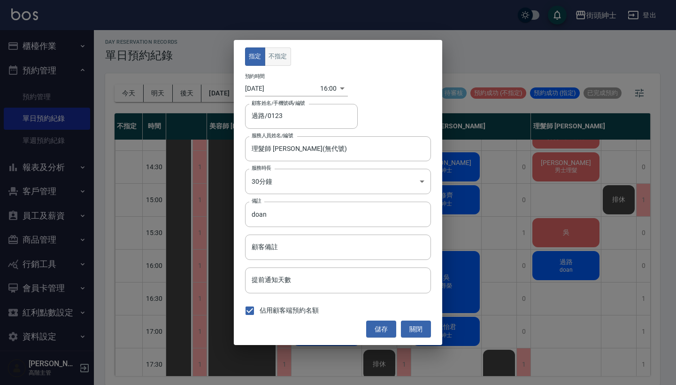
click at [275, 64] on button "不指定" at bounding box center [278, 56] width 26 height 18
click at [379, 333] on button "儲存" at bounding box center [381, 328] width 30 height 17
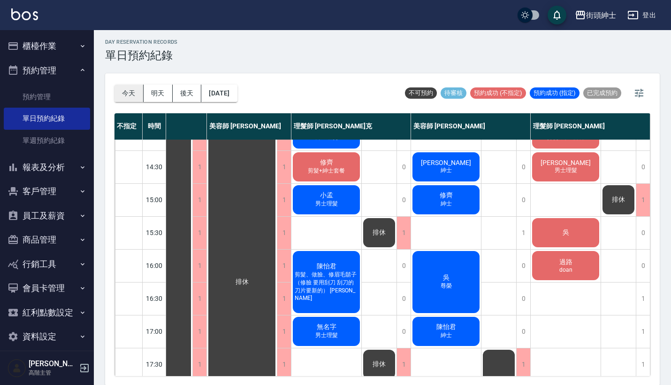
click at [131, 95] on button "今天" at bounding box center [129, 93] width 29 height 17
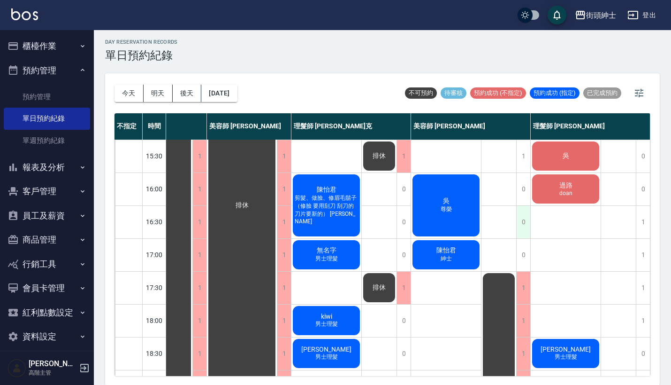
scroll to position [293, 48]
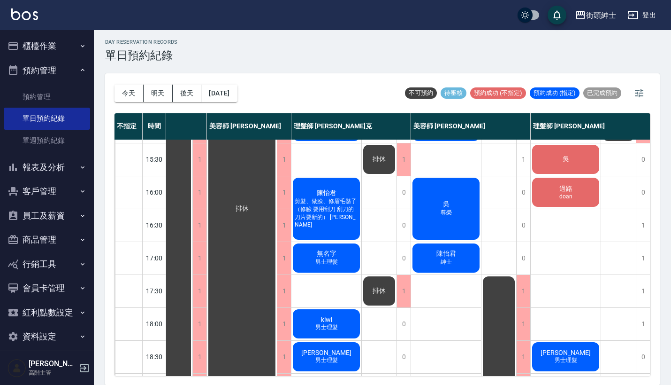
click at [238, 105] on div "今天 明天 後天 2025/10/15" at bounding box center [176, 93] width 123 height 40
click at [237, 89] on button "[DATE]" at bounding box center [219, 93] width 36 height 17
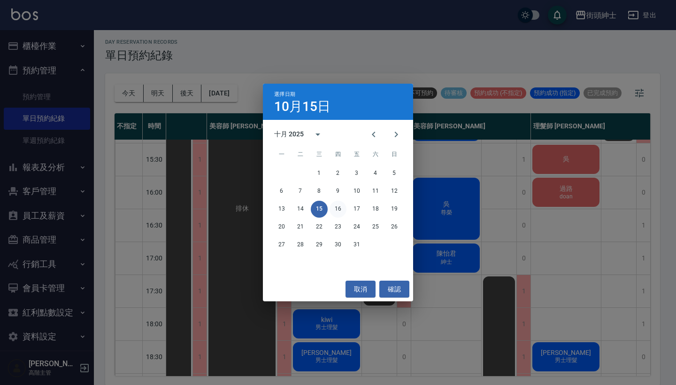
click at [338, 208] on button "16" at bounding box center [338, 208] width 17 height 17
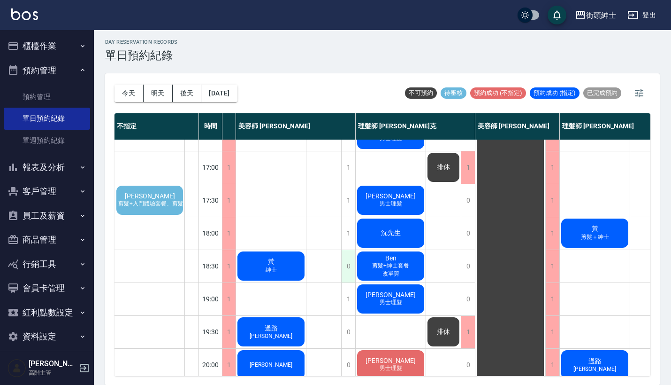
scroll to position [384, 72]
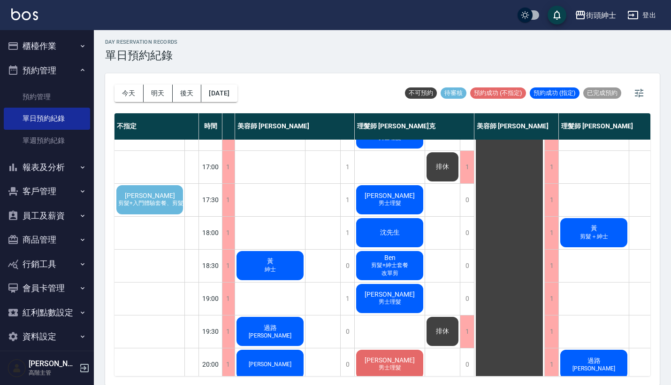
click at [134, 197] on div "Alex L 剪髮+入門體驗套餐、剪髮+入門體驗套餐" at bounding box center [149, 200] width 69 height 32
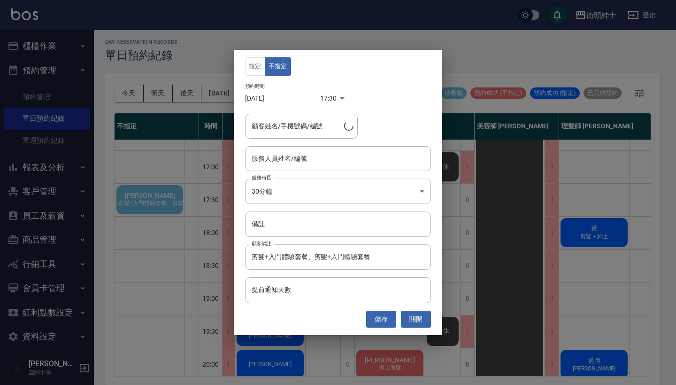
type input "Alex L/0987525798"
click at [159, 132] on div "指定 不指定 預約時間 2025/10/16 17:30 1760607000000 顧客姓名/手機號碼/編號 Alex L/0987525798 顧客姓名/…" at bounding box center [338, 192] width 676 height 385
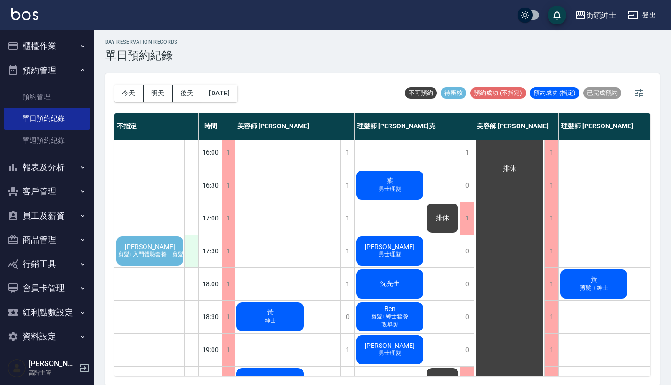
scroll to position [332, 72]
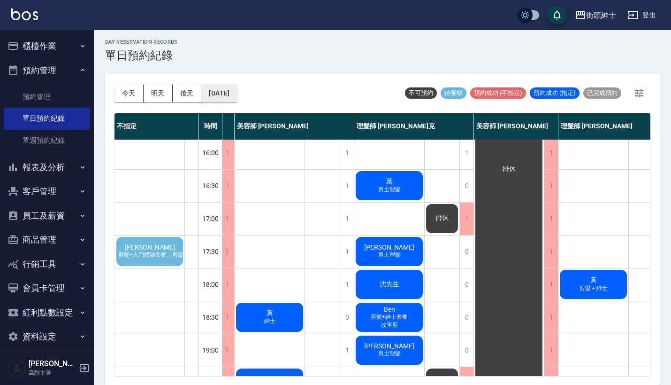
click at [237, 97] on button "2025/10/16" at bounding box center [219, 93] width 36 height 17
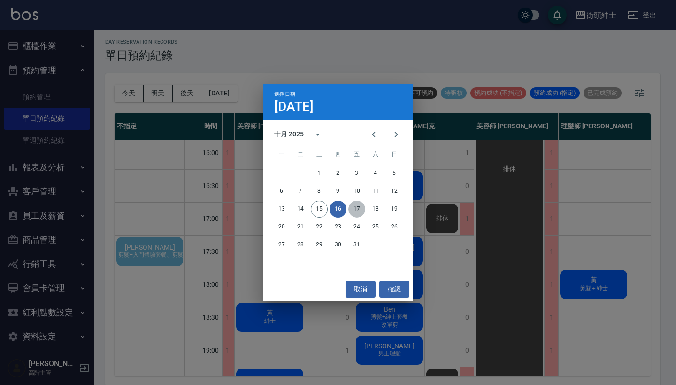
click at [361, 202] on button "17" at bounding box center [356, 208] width 17 height 17
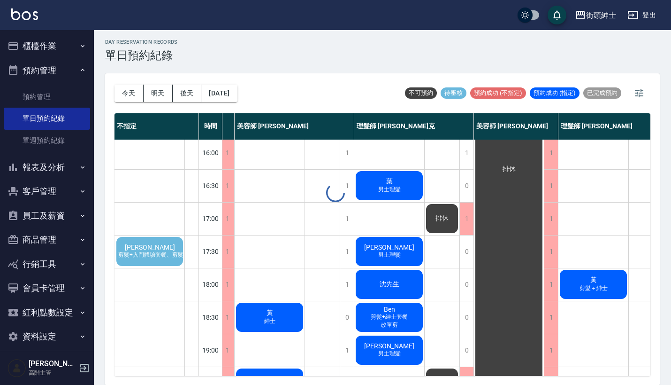
scroll to position [332, 0]
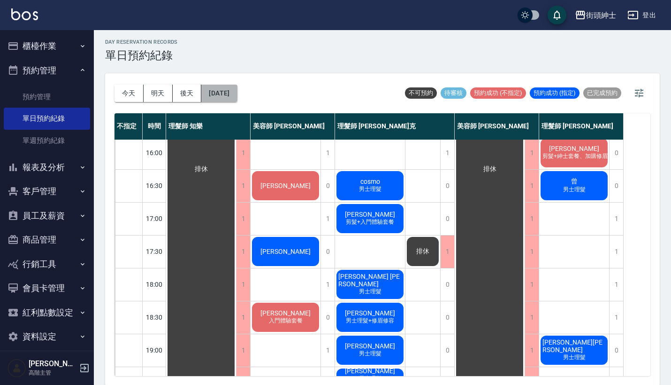
click at [237, 85] on button "2025/10/17" at bounding box center [219, 93] width 36 height 17
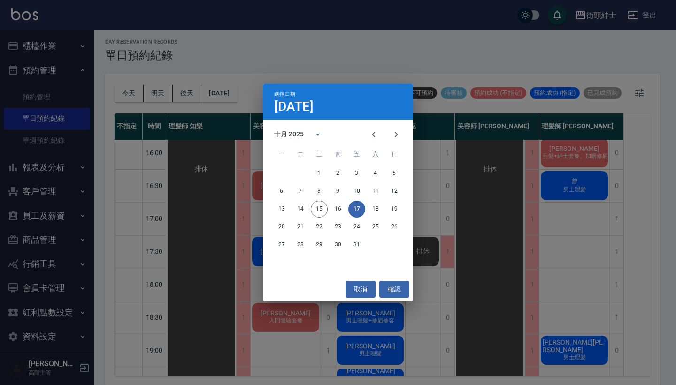
click at [329, 207] on div "13 14 15 16 17 18 19" at bounding box center [338, 208] width 150 height 17
click at [341, 210] on button "16" at bounding box center [338, 208] width 17 height 17
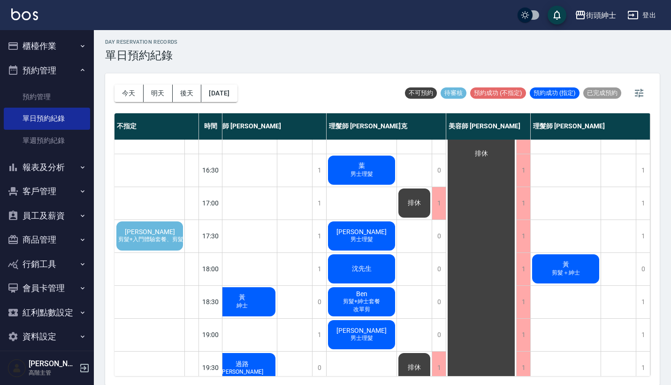
scroll to position [347, 105]
click at [145, 229] on span "Alex L" at bounding box center [150, 232] width 54 height 8
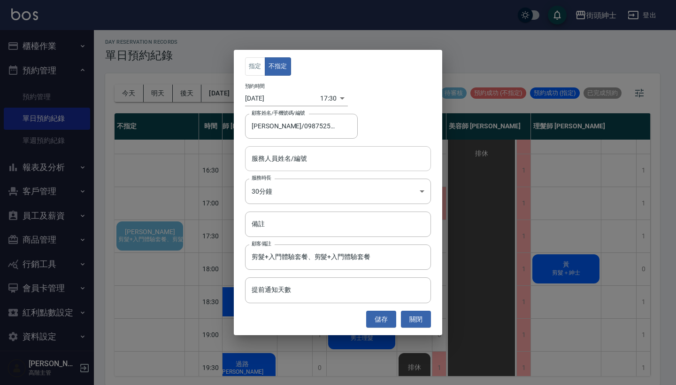
click at [299, 158] on input "服務人員姓名/編號" at bounding box center [337, 158] width 177 height 16
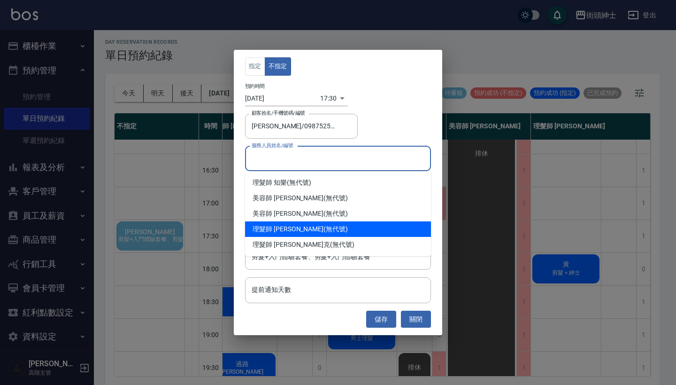
click at [308, 229] on div "理髮師 eric (無代號)" at bounding box center [338, 228] width 186 height 15
type input "理髮師 eric(無代號)"
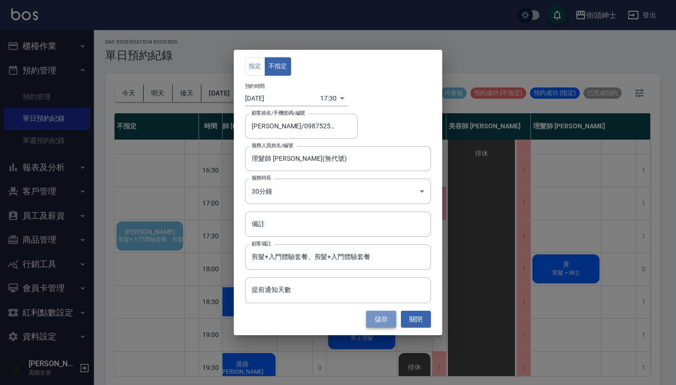
click at [384, 319] on button "儲存" at bounding box center [381, 318] width 30 height 17
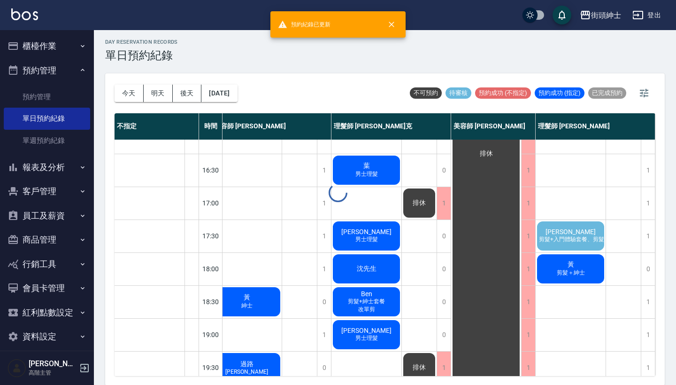
scroll to position [347, 100]
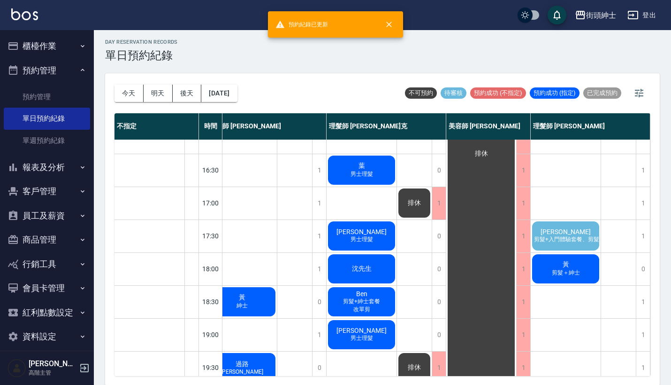
click at [554, 236] on span "剪髮+入門體驗套餐、剪髮+入門體驗套餐" at bounding box center [554, 239] width 106 height 8
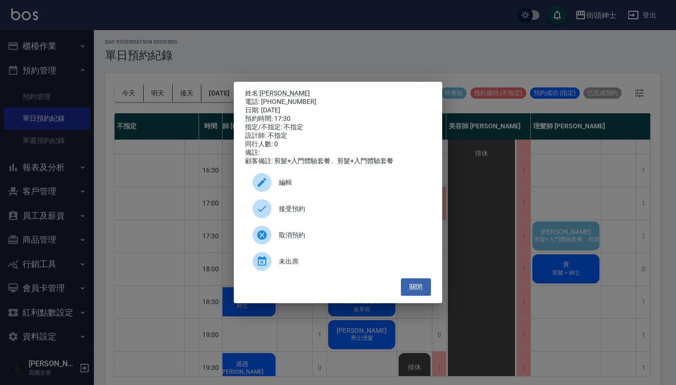
click at [312, 210] on span "接受預約" at bounding box center [351, 209] width 145 height 10
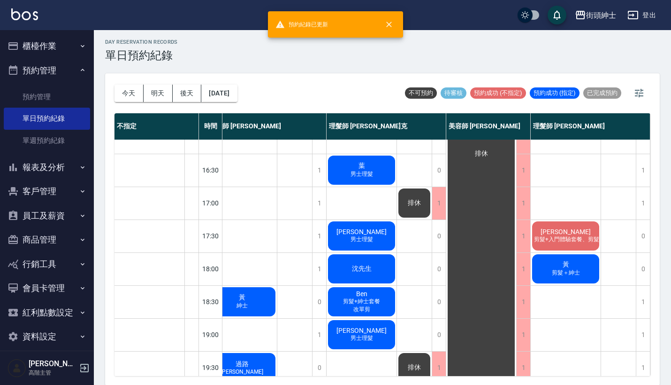
click at [564, 236] on span "剪髮+入門體驗套餐、剪髮+入門體驗套餐" at bounding box center [583, 239] width 106 height 8
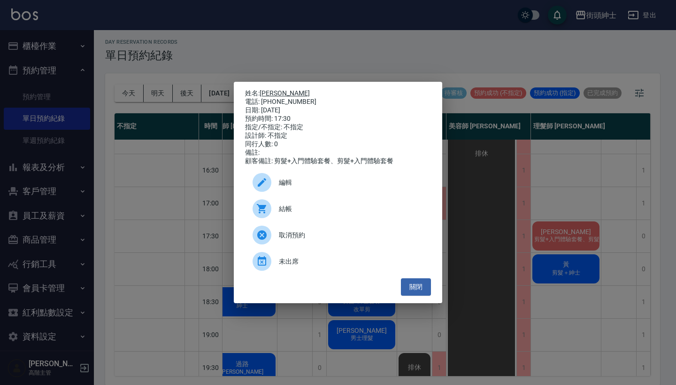
drag, startPoint x: 306, startPoint y: 98, endPoint x: 262, endPoint y: 93, distance: 44.4
click at [262, 93] on div "姓名: Alex L 電話: 0987525798 日期: 2025/10/16 預約時間: 17:30 指定/不指定: 不指定 設計師: 不指定 同行人數:…" at bounding box center [338, 127] width 186 height 76
copy div "姓名: Alex L 電話: 0987525798"
click at [292, 51] on div "姓名: Alex L 電話: 0987525798 日期: 2025/10/16 預約時間: 17:30 指定/不指定: 不指定 設計師: 不指定 同行人數:…" at bounding box center [338, 192] width 676 height 385
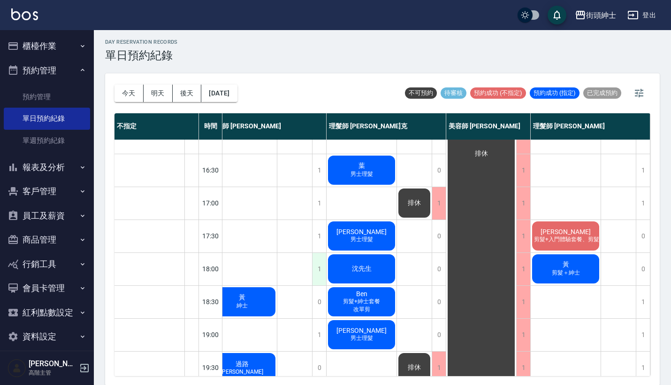
click at [318, 270] on div "1" at bounding box center [319, 269] width 14 height 32
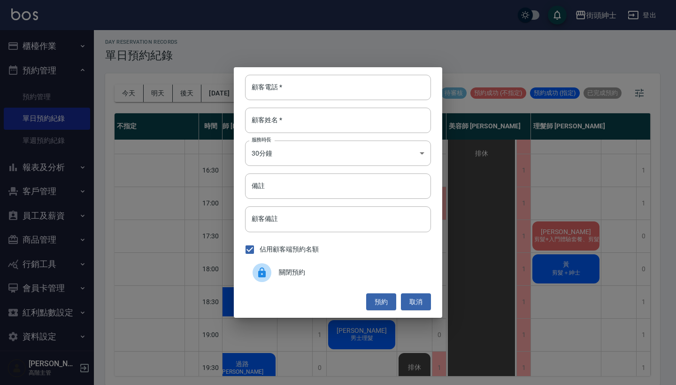
click at [309, 67] on div "顧客電話   * 顧客電話   * 顧客姓名   * 顧客姓名   * 服務時長 30分鐘 1 服務時長 備註 備註 顧客備註 顧客備註 佔用顧客端預約名額 …" at bounding box center [338, 192] width 676 height 385
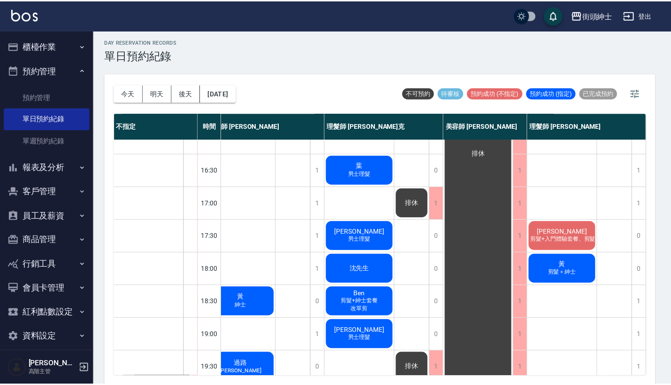
scroll to position [0, 0]
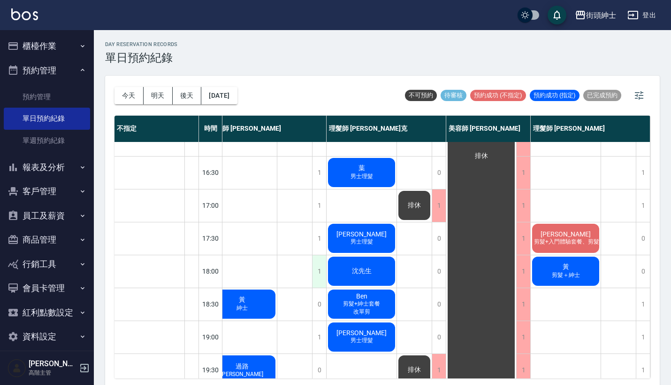
click at [321, 265] on div "1" at bounding box center [319, 271] width 14 height 32
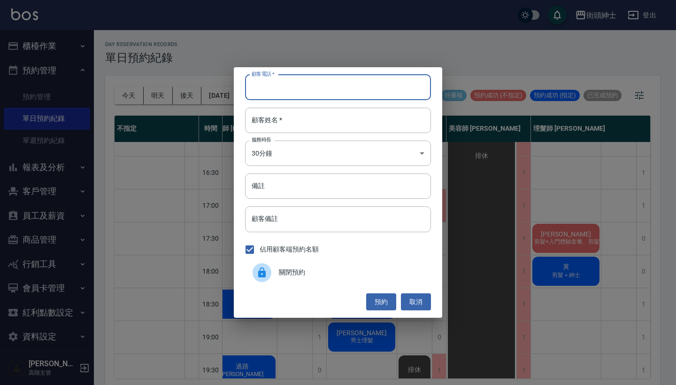
paste input "Alex L 電話: 0987525798"
type input "Alex L 電話: 0987525798"
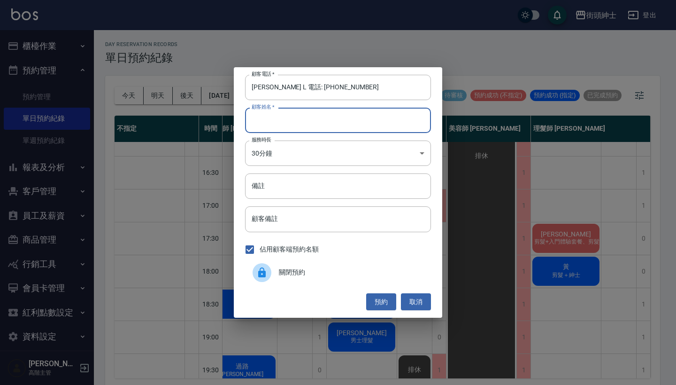
paste input "Alex L 電話: 0987525798"
type input "Alex L 電話: 0987525798"
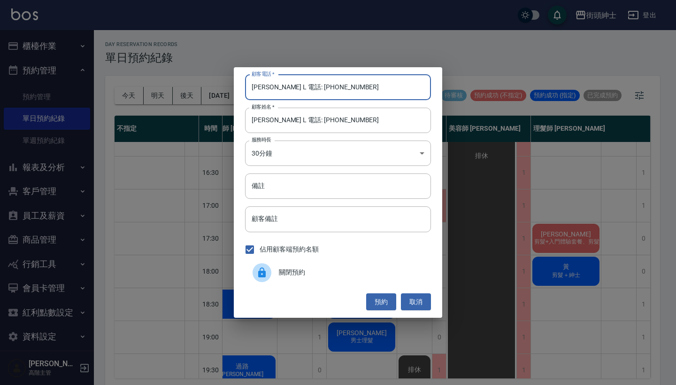
drag, startPoint x: 287, startPoint y: 87, endPoint x: 200, endPoint y: 87, distance: 86.9
click at [200, 87] on div "顧客電話   * Alex L 電話: 0987525798 顧客電話   * 顧客姓名   * Alex L 電話: 0987525798 顧客姓名   *…" at bounding box center [338, 192] width 676 height 385
type input "0987525798"
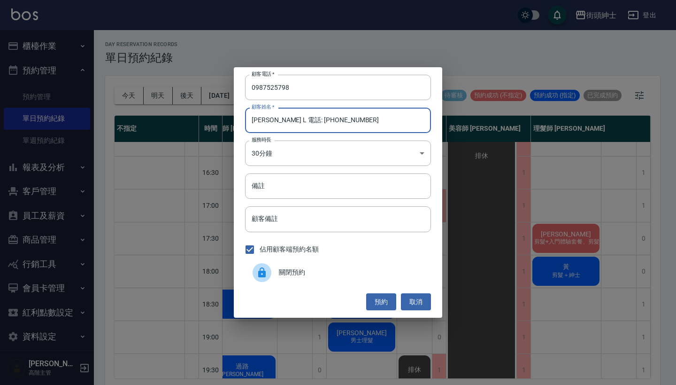
drag, startPoint x: 269, startPoint y: 121, endPoint x: 354, endPoint y: 124, distance: 86.0
click at [354, 124] on input "Alex L 電話: 0987525798" at bounding box center [338, 120] width 186 height 25
type input "Alex L"
click at [383, 296] on button "預約" at bounding box center [381, 301] width 30 height 17
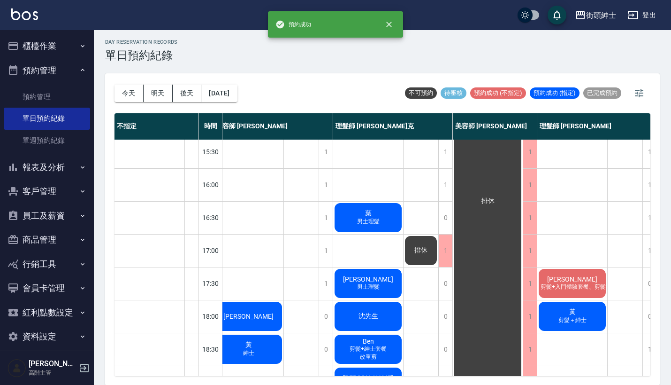
scroll to position [289, 93]
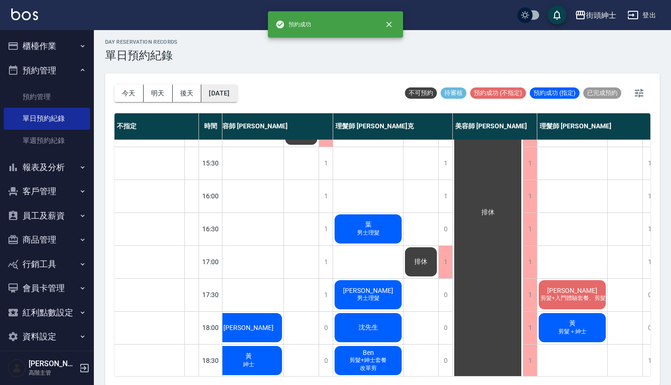
click at [220, 93] on button "2025/10/16" at bounding box center [219, 93] width 36 height 17
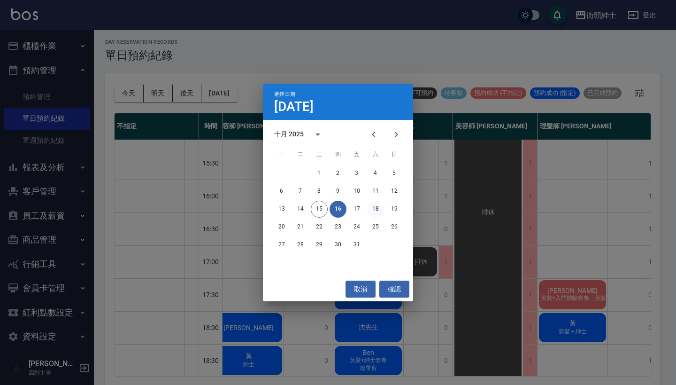
click at [377, 209] on button "18" at bounding box center [375, 208] width 17 height 17
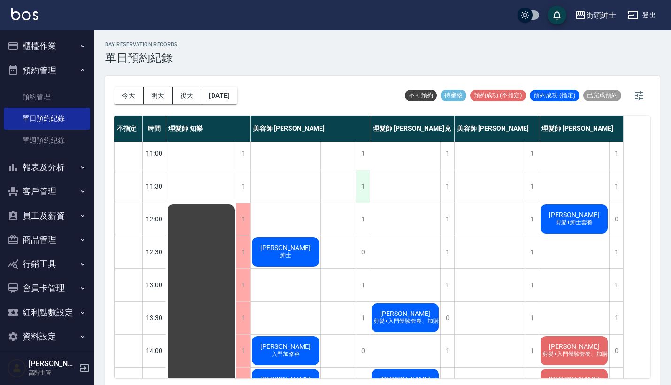
scroll to position [1, 0]
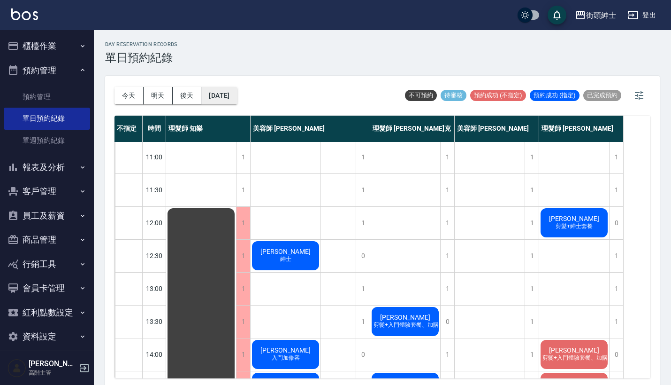
click at [232, 92] on button "2025/10/18" at bounding box center [219, 95] width 36 height 17
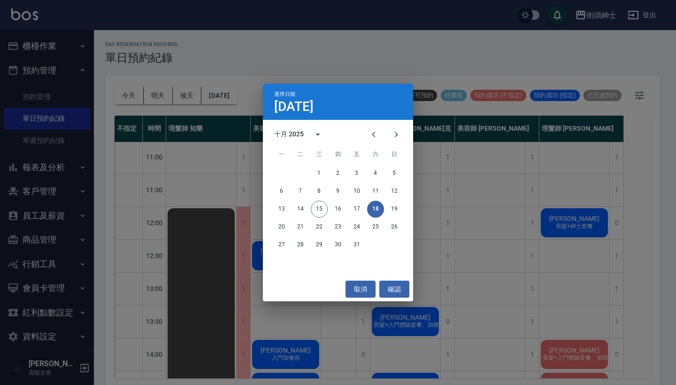
click at [374, 69] on div "選擇日期 10月18日 十月 2025 一 二 三 四 五 六 日 1 2 3 4 5 6 7 8 9 10 11 12 13 14 15 16 17 18 …" at bounding box center [338, 192] width 676 height 385
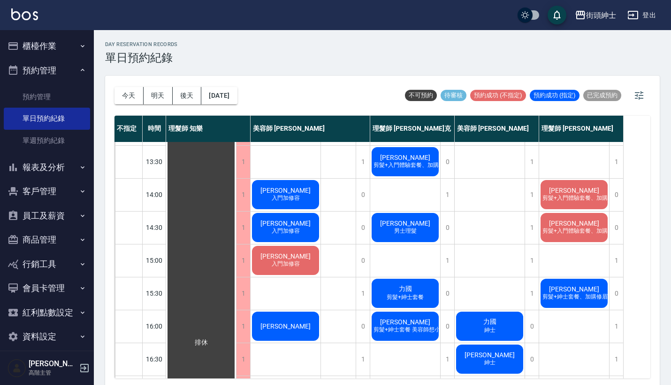
scroll to position [0, 0]
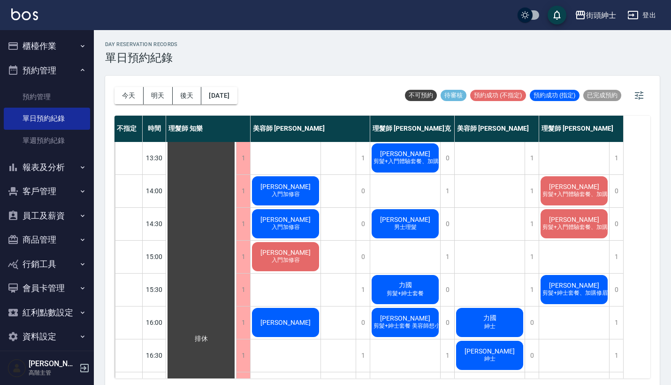
click at [414, 323] on span "剪髮+紳士套餐 美容師想小戴服務謝謝" at bounding box center [421, 326] width 99 height 8
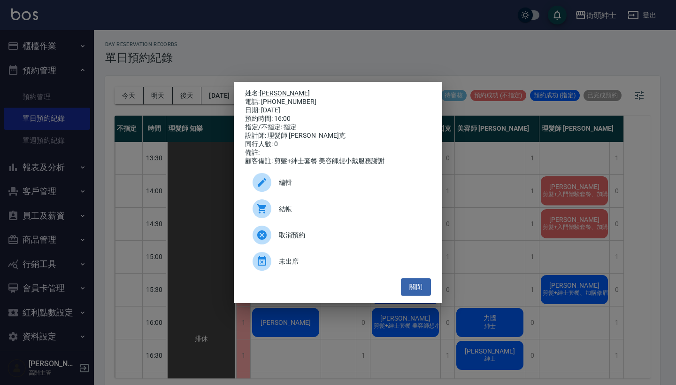
click at [322, 184] on span "編輯" at bounding box center [351, 182] width 145 height 10
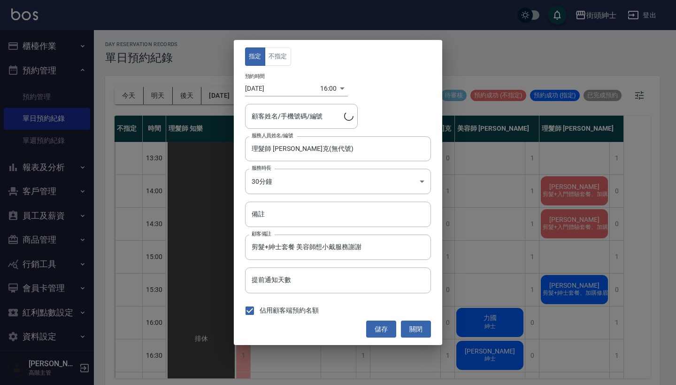
type input "Alan/0920967686"
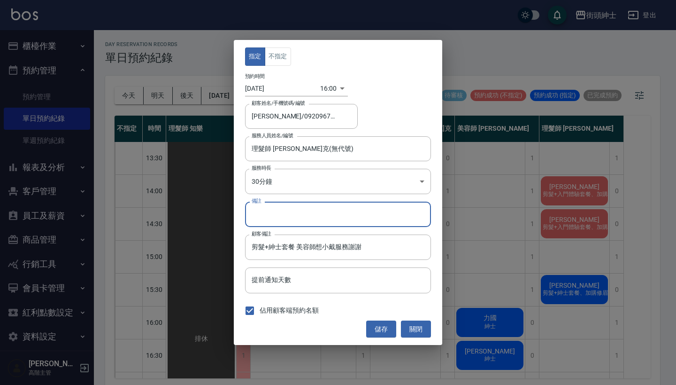
click at [301, 215] on input "備註" at bounding box center [338, 213] width 186 height 25
type input "剪完頭髮不要用刷子 會過敏"
click at [384, 327] on button "儲存" at bounding box center [381, 328] width 30 height 17
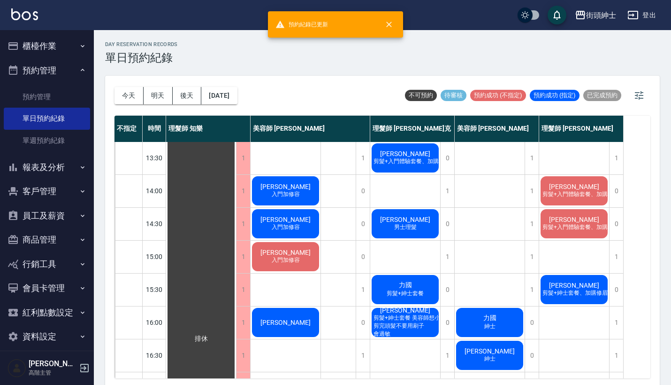
click at [406, 325] on span "剪完頭髮不要用刷子 會過敏" at bounding box center [404, 330] width 67 height 16
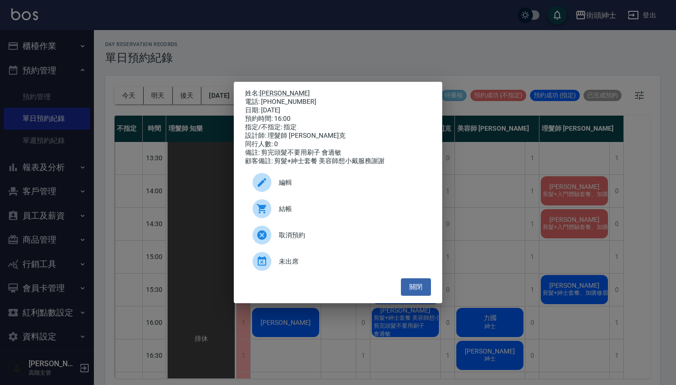
click at [510, 240] on div "姓名: Alan 電話: 0920967686 日期: 2025/10/18 預約時間: 16:00 指定/不指定: 指定 設計師: 理髮師 Vic 維克 同…" at bounding box center [338, 192] width 676 height 385
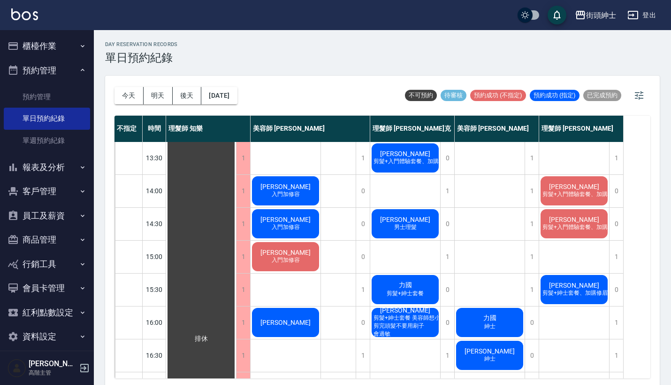
click at [419, 323] on span "剪完頭髮不要用刷子 會過敏" at bounding box center [403, 330] width 67 height 16
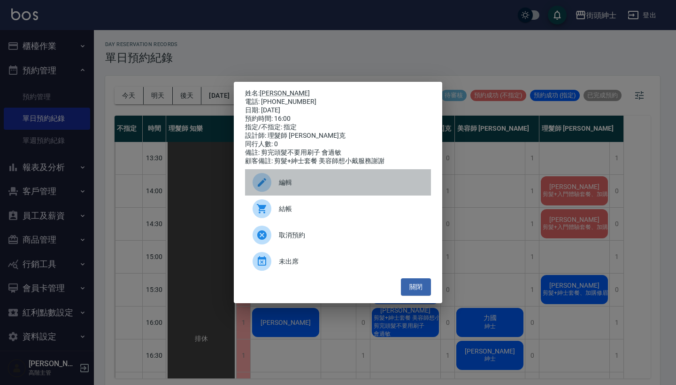
click at [290, 185] on span "編輯" at bounding box center [351, 182] width 145 height 10
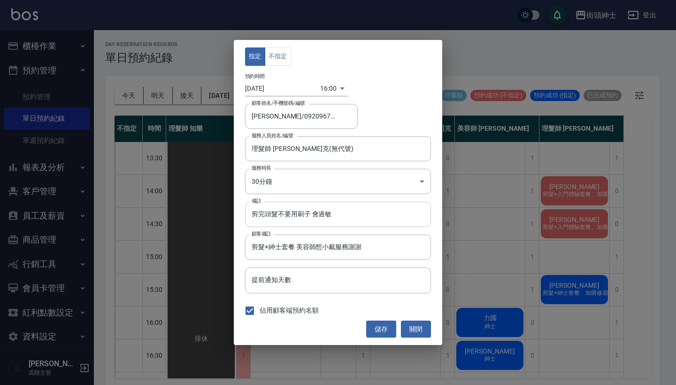
click at [255, 215] on input "剪完頭髮不要用刷子 會過敏" at bounding box center [338, 213] width 186 height 25
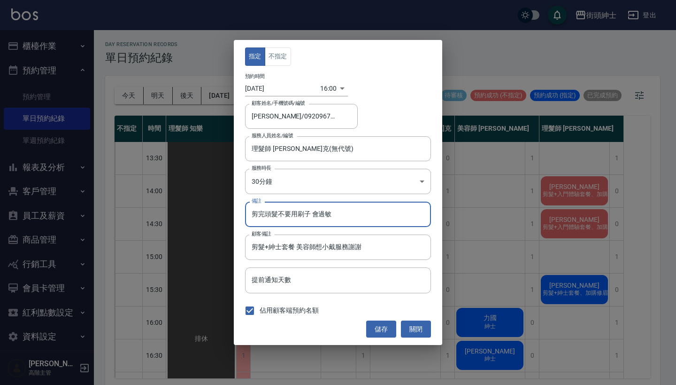
click at [340, 216] on input "剪完頭髮不要用刷子 會過敏" at bounding box center [338, 213] width 186 height 25
click at [343, 215] on input "剪完頭髮不要用刷子 會過敏（by debbie)" at bounding box center [338, 213] width 186 height 25
click at [346, 215] on input "剪完頭髮不要用刷子 會過敏（by debbie)" at bounding box center [338, 213] width 186 height 25
click at [372, 214] on input "剪完頭髮不要用刷子 會過敏（by debbie)" at bounding box center [338, 213] width 186 height 25
click at [385, 208] on input "剪完頭髮不要用刷子 會過敏（by debbie)" at bounding box center [338, 213] width 186 height 25
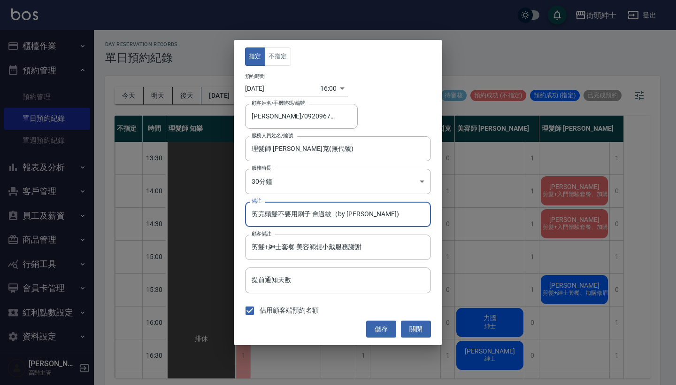
click at [394, 214] on input "剪完頭髮不要用刷子 會過敏（by debbie)" at bounding box center [338, 213] width 186 height 25
click at [343, 215] on input "剪完頭髮不要用刷子 會過敏（by debbie)" at bounding box center [338, 213] width 186 height 25
click at [347, 215] on input "剪完頭髮不要用刷子 會過敏（by debbie)" at bounding box center [338, 213] width 186 height 25
click at [360, 215] on input "剪完頭髮不要用刷子 會過敏（by debbie)" at bounding box center [338, 213] width 186 height 25
click at [380, 215] on input "剪完頭髮不要用刷子 會過敏（by debbie)" at bounding box center [338, 213] width 186 height 25
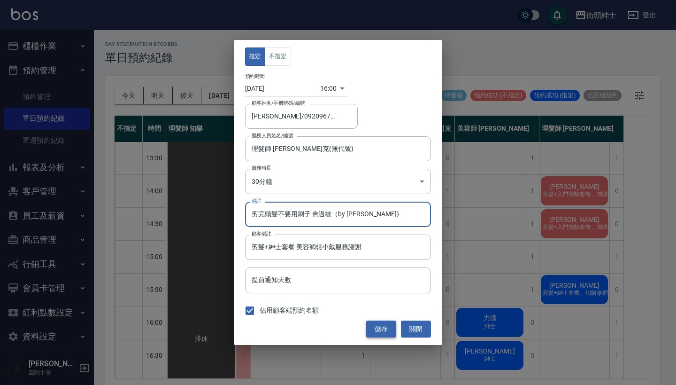
type input "剪完頭髮不要用刷子 會過敏（by debbie)"
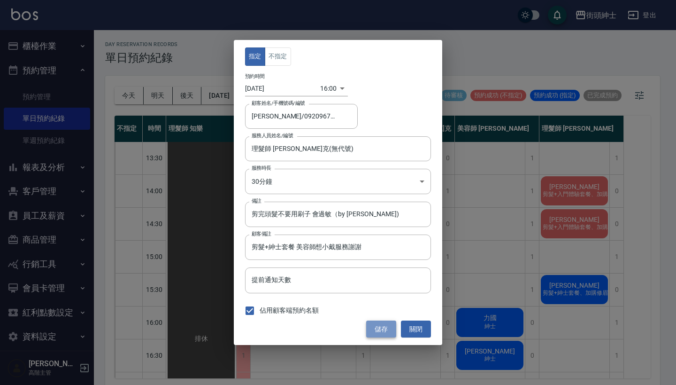
click at [375, 327] on button "儲存" at bounding box center [381, 328] width 30 height 17
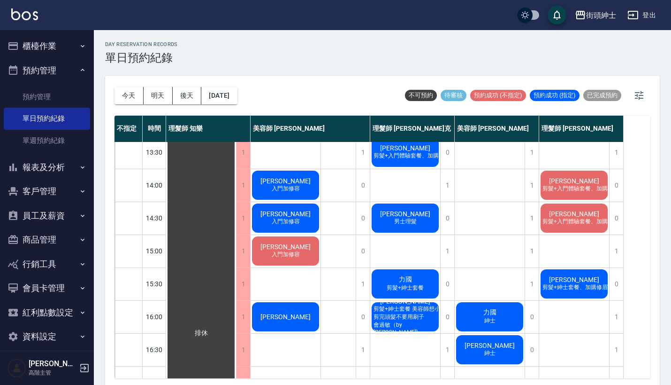
scroll to position [174, 0]
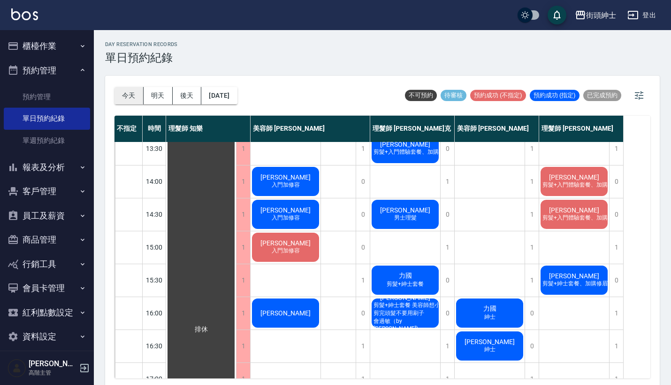
click at [139, 94] on button "今天" at bounding box center [129, 95] width 29 height 17
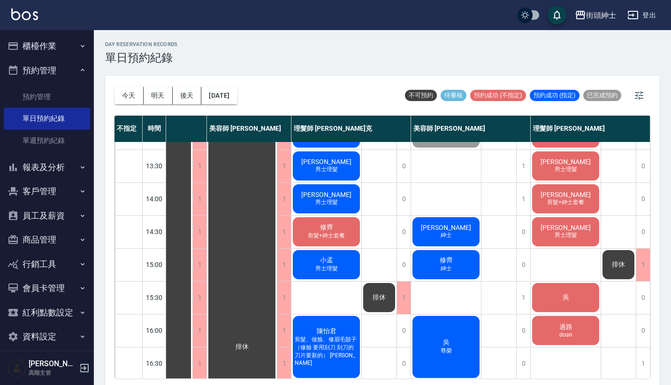
scroll to position [156, 48]
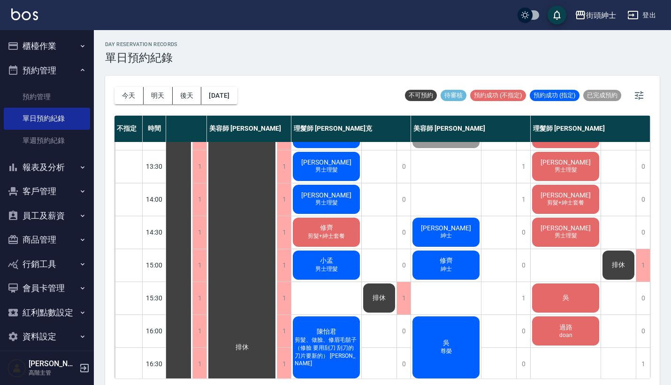
click at [553, 236] on span "男士理髮" at bounding box center [566, 235] width 26 height 8
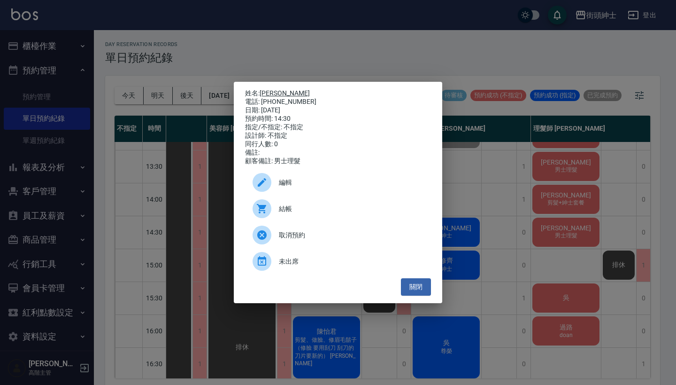
click at [284, 89] on link "[PERSON_NAME]" at bounding box center [285, 93] width 50 height 8
click at [420, 42] on div "姓名: Edward小柏 電話: 0922120695 日期: 2025/10/15 預約時間: 14:30 指定/不指定: 不指定 設計師: 不指定 同行人…" at bounding box center [338, 192] width 676 height 385
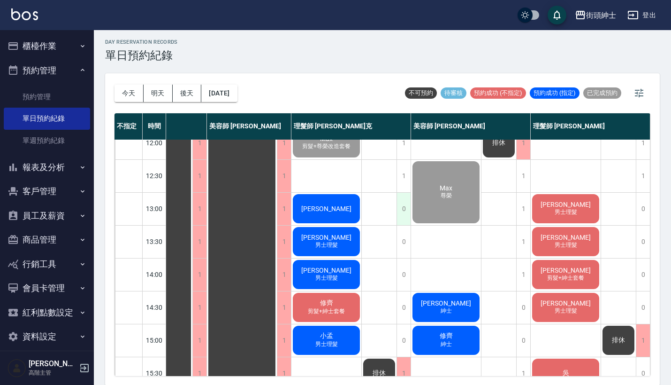
scroll to position [79, 48]
click at [331, 205] on span "[PERSON_NAME]" at bounding box center [327, 209] width 54 height 8
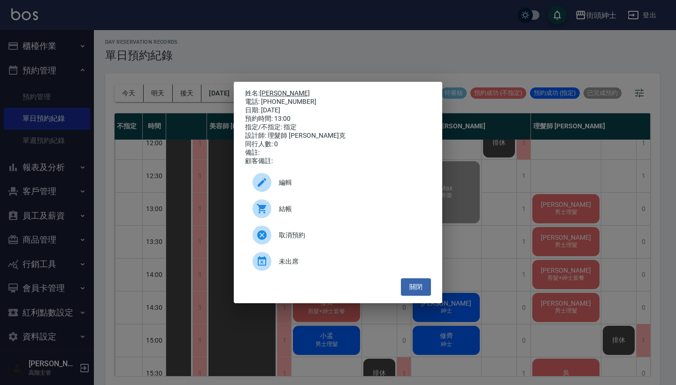
drag, startPoint x: 300, startPoint y: 99, endPoint x: 262, endPoint y: 92, distance: 38.1
click at [262, 92] on div "姓名: Steven 電話: 0960121205 日期: 2025/10/15 預約時間: 13:00 指定/不指定: 指定 設計師: 理髮師 Vic 維克…" at bounding box center [338, 127] width 186 height 76
click at [338, 35] on div "姓名: Steven 電話: 0960121205 日期: 2025/10/15 預約時間: 13:00 指定/不指定: 指定 設計師: 理髮師 Vic 維克…" at bounding box center [338, 192] width 676 height 385
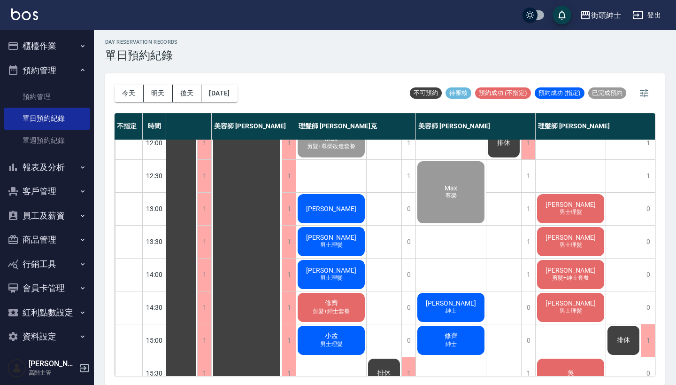
scroll to position [79, 44]
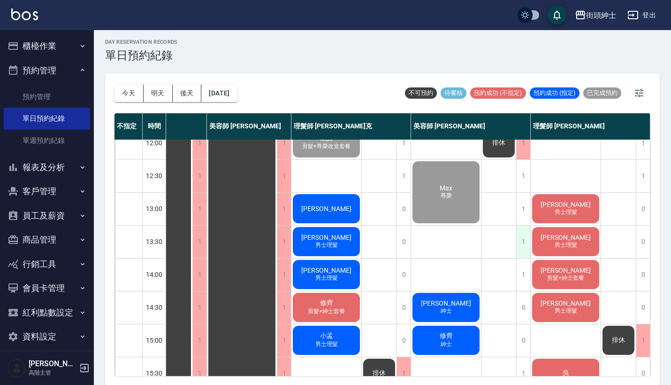
click at [530, 244] on div "1" at bounding box center [523, 241] width 14 height 32
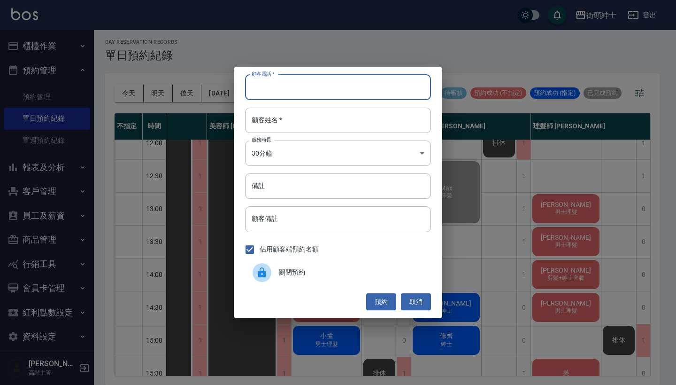
type input "ㄖ"
type input "ㄒ"
paste input "Alex L 電話: 0987525798"
type input "Alex L 電話: 0987525798"
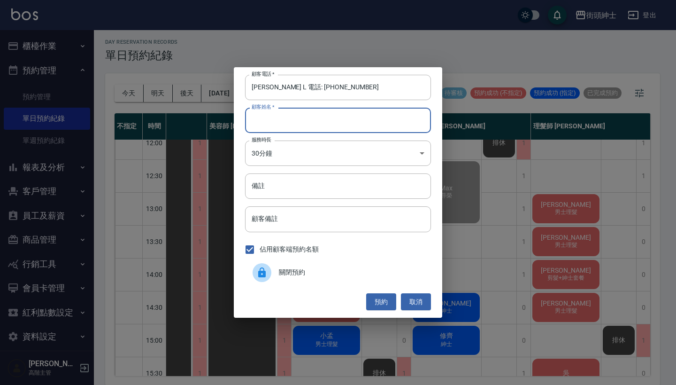
paste input "Alex L 電話: 0987525798"
type input "Alex L 電話: 0987525798"
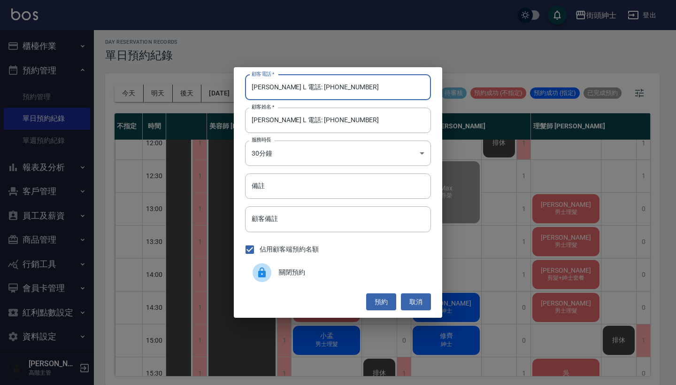
drag, startPoint x: 343, startPoint y: 94, endPoint x: 180, endPoint y: 92, distance: 163.4
click at [185, 93] on div "顧客電話   * Alex L 電話: 0987525798 顧客電話   * 顧客姓名   * Alex L 電話: 0987525798 顧客姓名   *…" at bounding box center [338, 192] width 676 height 385
type input "A"
click at [420, 295] on button "取消" at bounding box center [416, 301] width 30 height 17
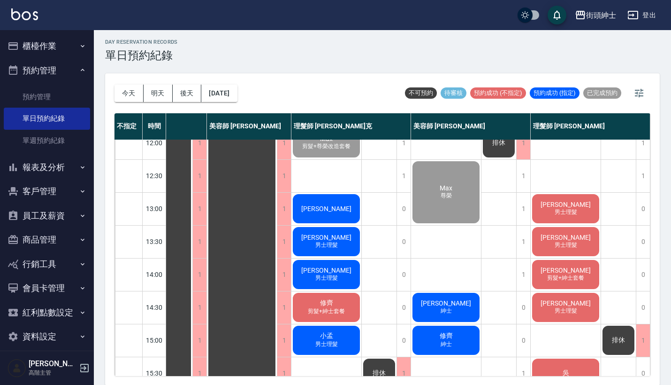
click at [331, 201] on div "[PERSON_NAME]" at bounding box center [327, 209] width 70 height 32
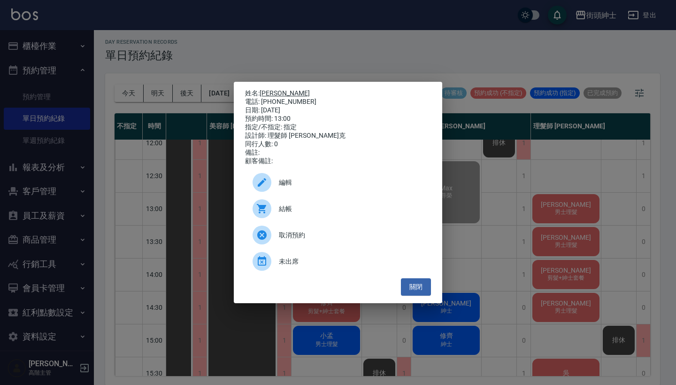
drag, startPoint x: 299, startPoint y: 100, endPoint x: 262, endPoint y: 92, distance: 37.4
click at [262, 92] on div "姓名: Steven 電話: 0960121205 日期: 2025/10/15 預約時間: 13:00 指定/不指定: 指定 設計師: 理髮師 Vic 維克…" at bounding box center [338, 127] width 186 height 76
copy div "姓名: Steven 電話: 0960121205"
click at [352, 69] on div "姓名: Steven 電話: 0960121205 日期: 2025/10/15 預約時間: 13:00 指定/不指定: 指定 設計師: 理髮師 Vic 維克…" at bounding box center [338, 192] width 676 height 385
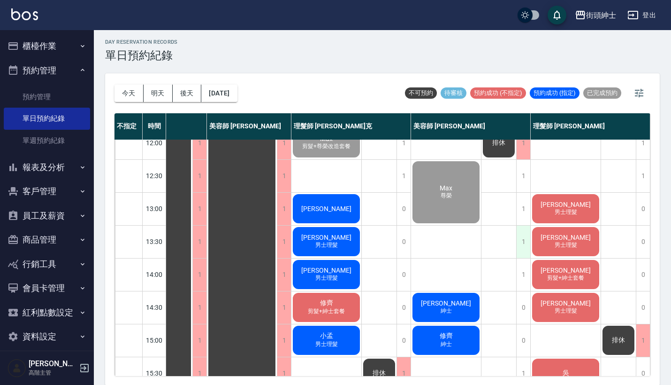
click at [522, 235] on div "1" at bounding box center [523, 241] width 14 height 32
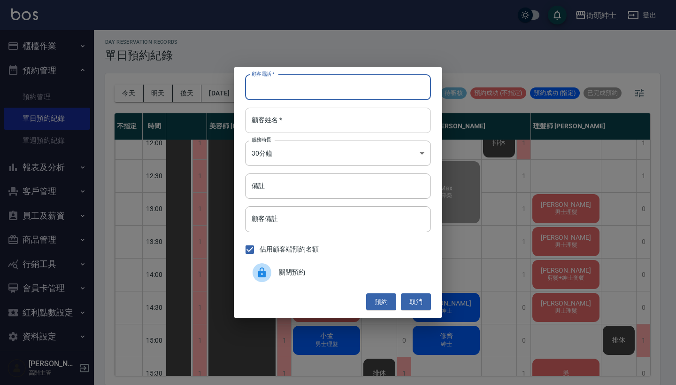
paste input "Steven 電話: 0960121205"
type input "Steven 電話: 0960121205"
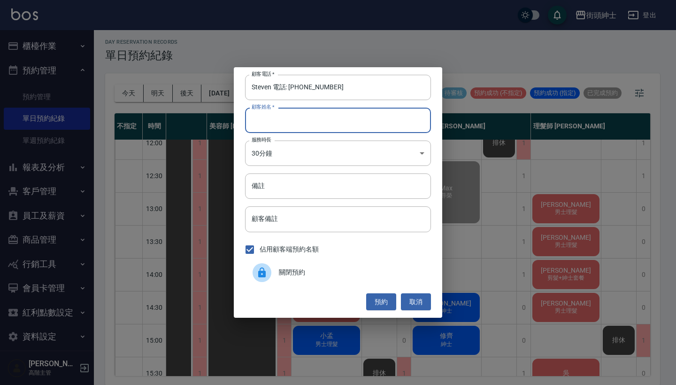
paste input "Steven 電話: 0960121205"
type input "Steven 電話: 0960121205"
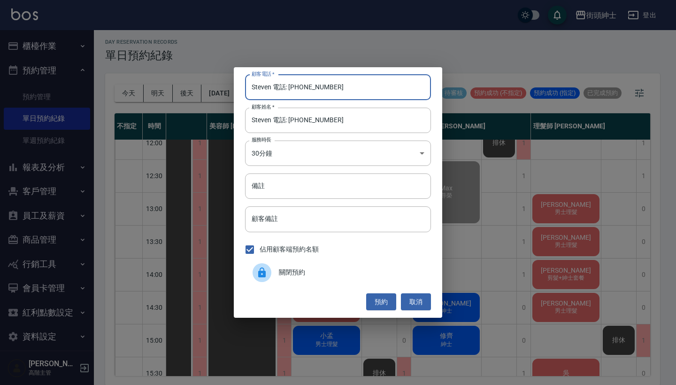
drag, startPoint x: 289, startPoint y: 89, endPoint x: 237, endPoint y: 89, distance: 52.1
click at [237, 89] on div "顧客電話   * Steven 電話: 0960121205 顧客電話   * 顧客姓名   * Steven 電話: 0960121205 顧客姓名   *…" at bounding box center [338, 192] width 208 height 250
type input "0960121205"
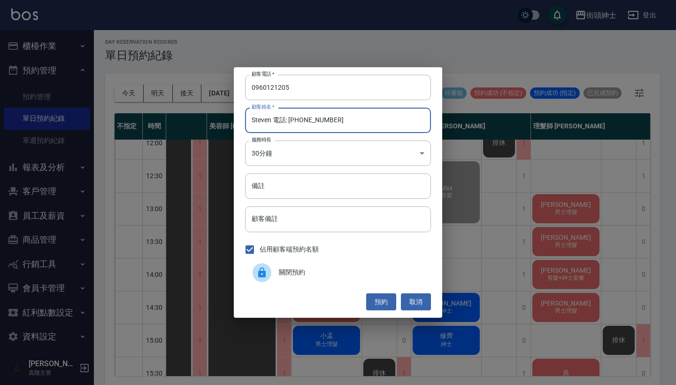
drag, startPoint x: 271, startPoint y: 120, endPoint x: 338, endPoint y: 121, distance: 66.2
click at [338, 121] on input "Steven 電話: 0960121205" at bounding box center [338, 120] width 186 height 25
type input "[PERSON_NAME]"
click at [381, 299] on button "預約" at bounding box center [381, 301] width 30 height 17
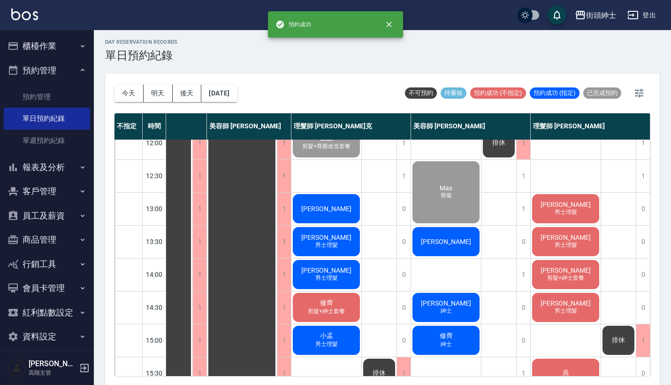
click at [440, 243] on span "[PERSON_NAME]" at bounding box center [446, 242] width 54 height 8
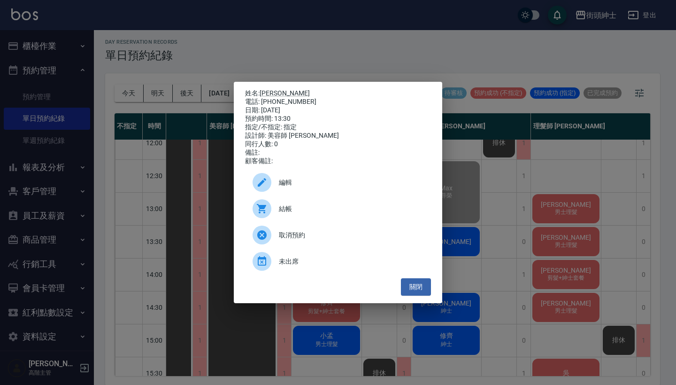
click at [325, 177] on div "編輯" at bounding box center [338, 182] width 186 height 26
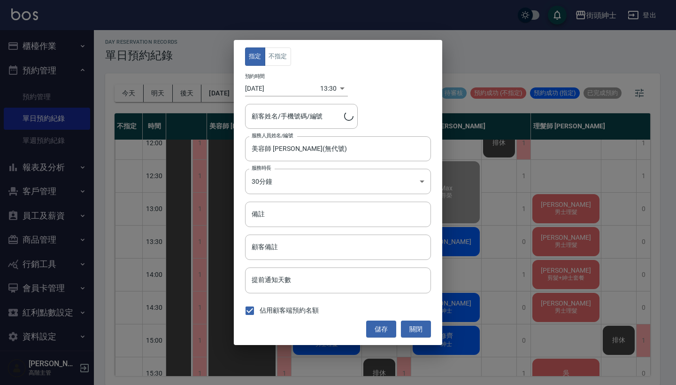
type input "Steven/0960121205"
click at [452, 146] on div "指定 不指定 預約時間 2025/10/15 13:30 1760506200000 顧客姓名/手機號碼/編號 Steven/0960121205 顧客姓名/…" at bounding box center [338, 192] width 676 height 385
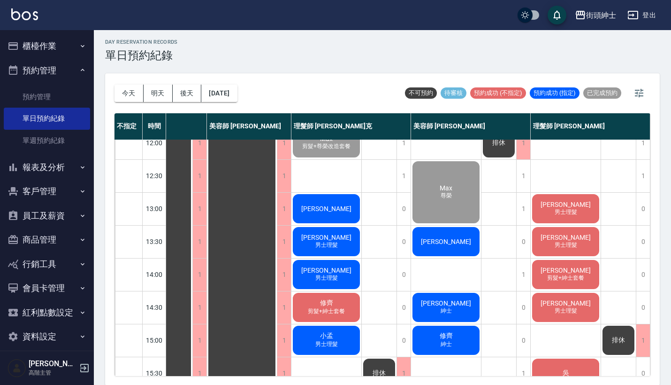
click at [440, 233] on div "[PERSON_NAME]" at bounding box center [446, 241] width 70 height 32
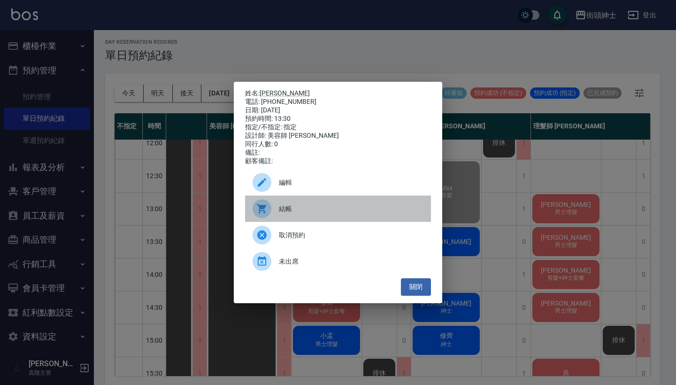
click at [289, 212] on span "結帳" at bounding box center [351, 209] width 145 height 10
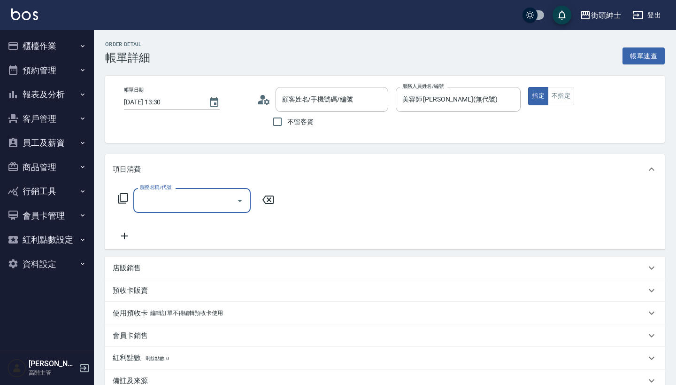
type input "[PERSON_NAME]/0960121205/null"
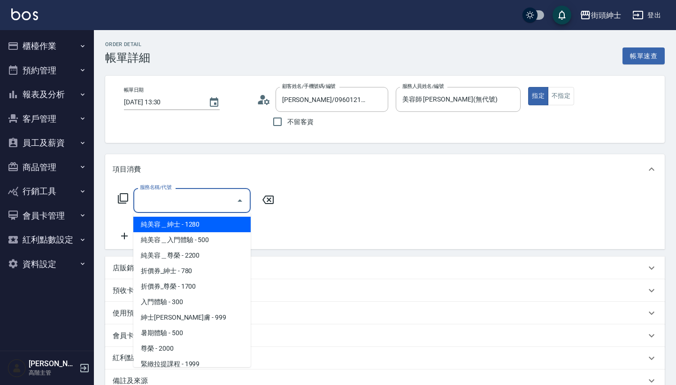
click at [195, 194] on input "服務名稱/代號" at bounding box center [185, 200] width 95 height 16
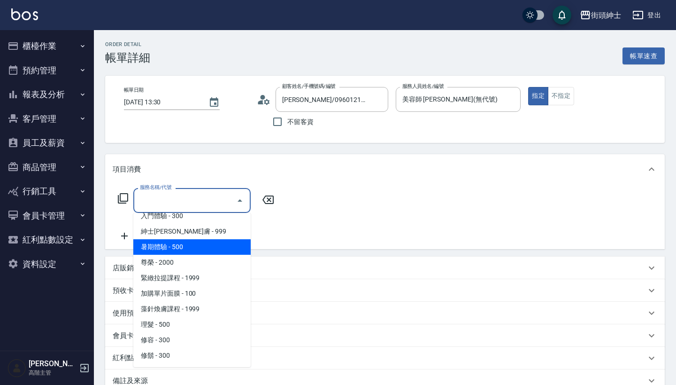
scroll to position [86, 0]
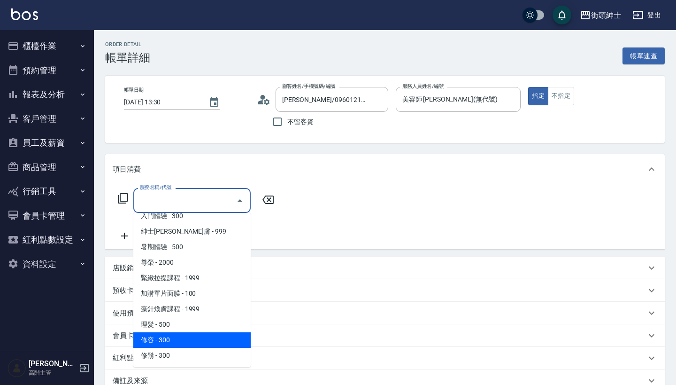
click at [185, 342] on span "修容 - 300" at bounding box center [191, 339] width 117 height 15
type input "修容(A03)"
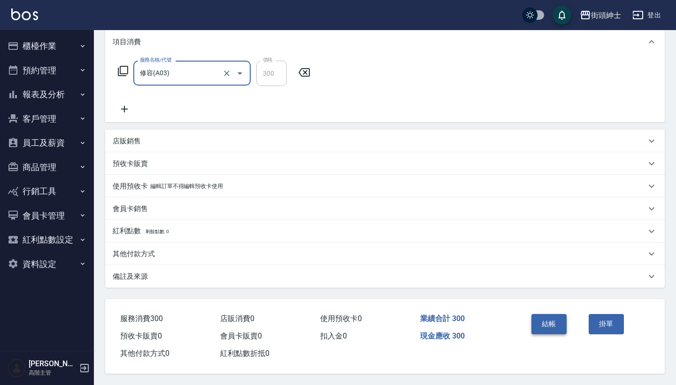
scroll to position [131, 0]
click at [555, 314] on button "結帳" at bounding box center [548, 324] width 35 height 20
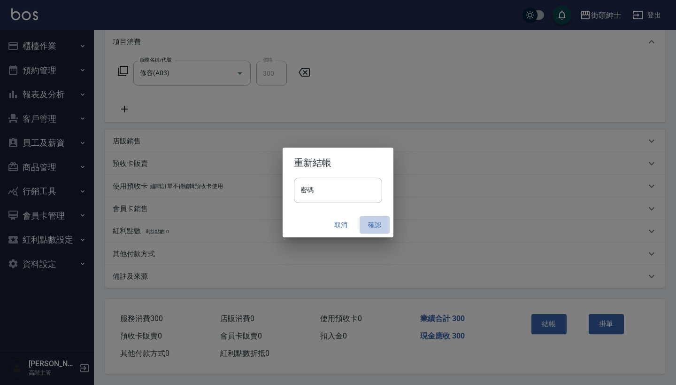
click at [370, 220] on button "確認" at bounding box center [375, 224] width 30 height 17
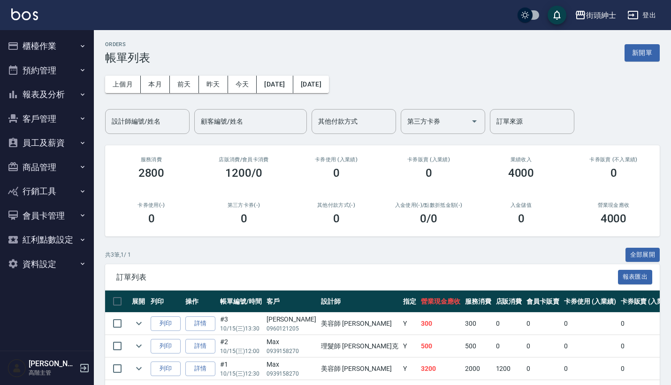
click at [78, 70] on button "預約管理" at bounding box center [47, 70] width 86 height 24
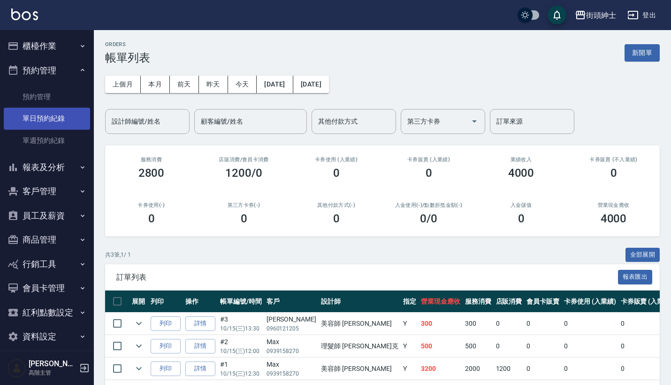
click at [70, 113] on link "單日預約紀錄" at bounding box center [47, 119] width 86 height 22
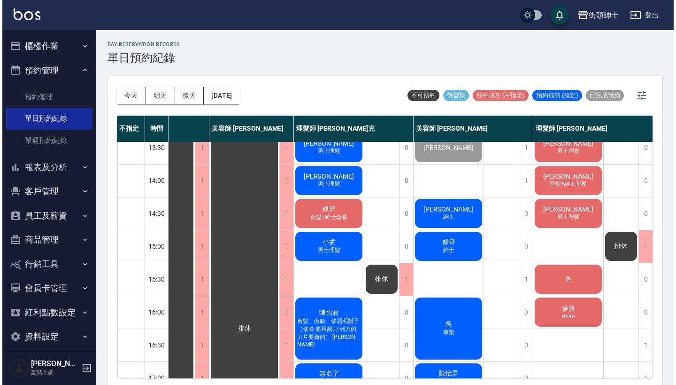
scroll to position [175, 48]
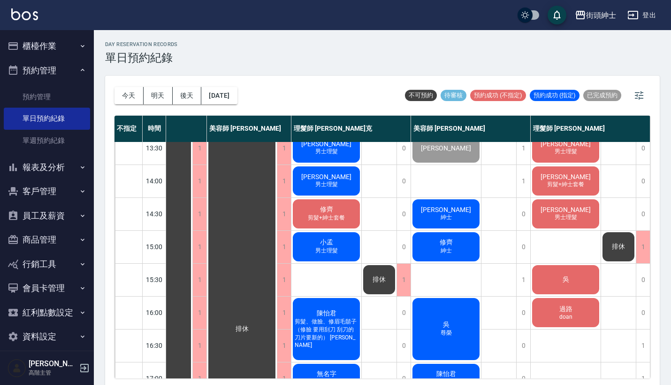
click at [450, 211] on span "[PERSON_NAME]" at bounding box center [446, 210] width 54 height 8
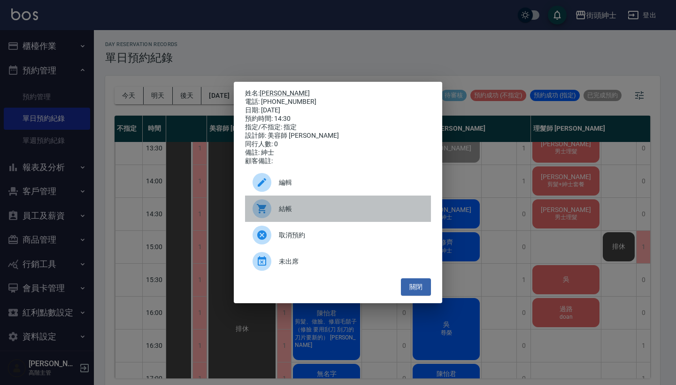
click at [331, 218] on div "結帳" at bounding box center [338, 208] width 186 height 26
